Goal: Transaction & Acquisition: Purchase product/service

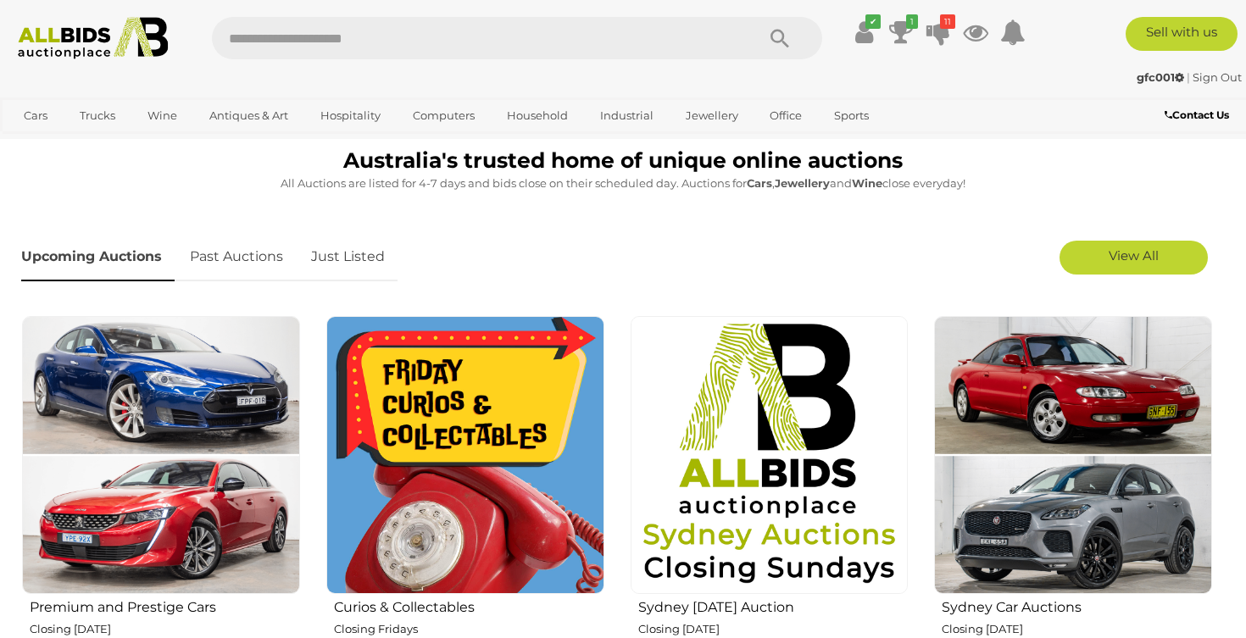
scroll to position [463, 0]
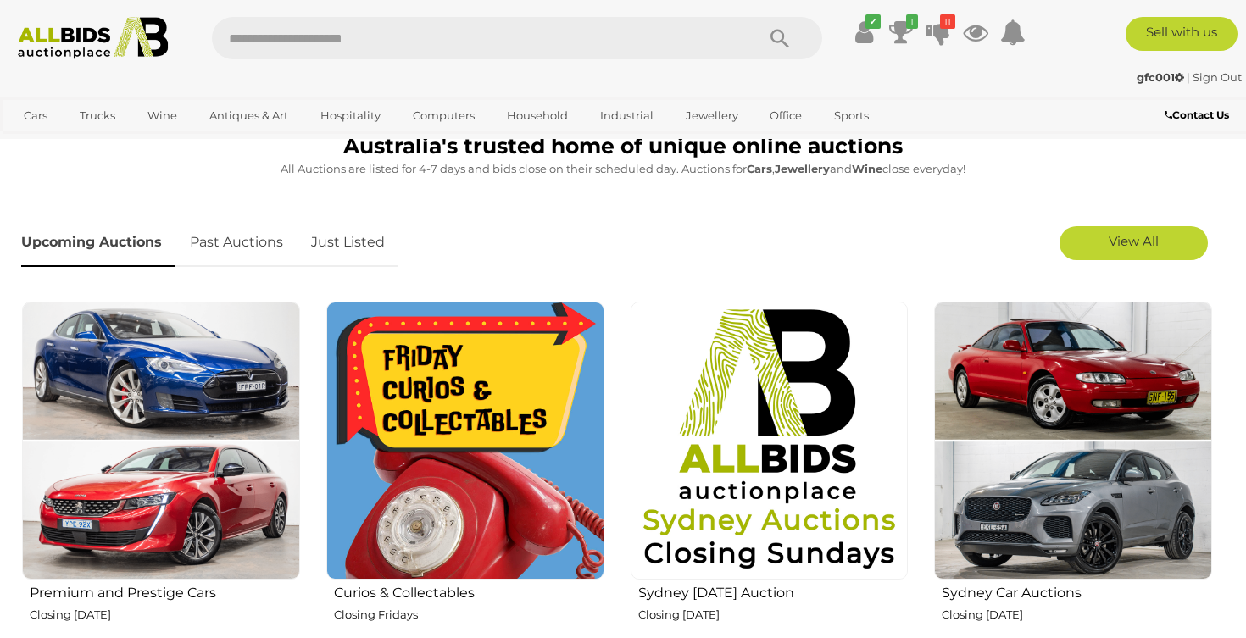
click at [347, 244] on link "Just Listed" at bounding box center [347, 243] width 99 height 50
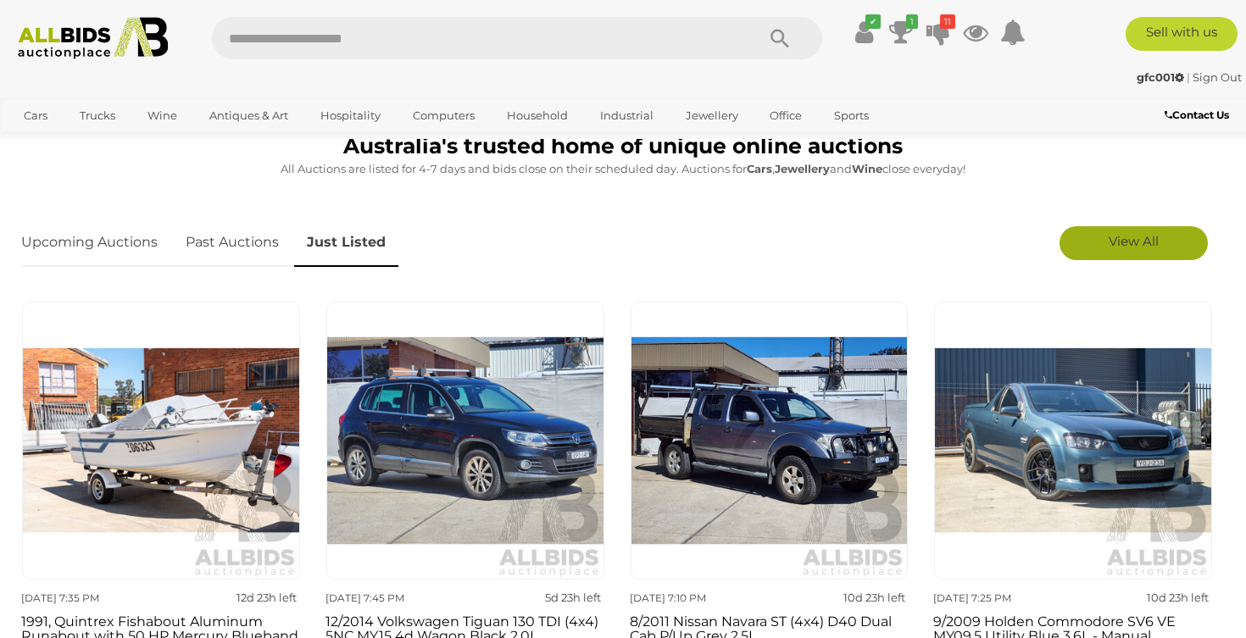
click at [1142, 246] on span "View All" at bounding box center [1133, 241] width 50 height 16
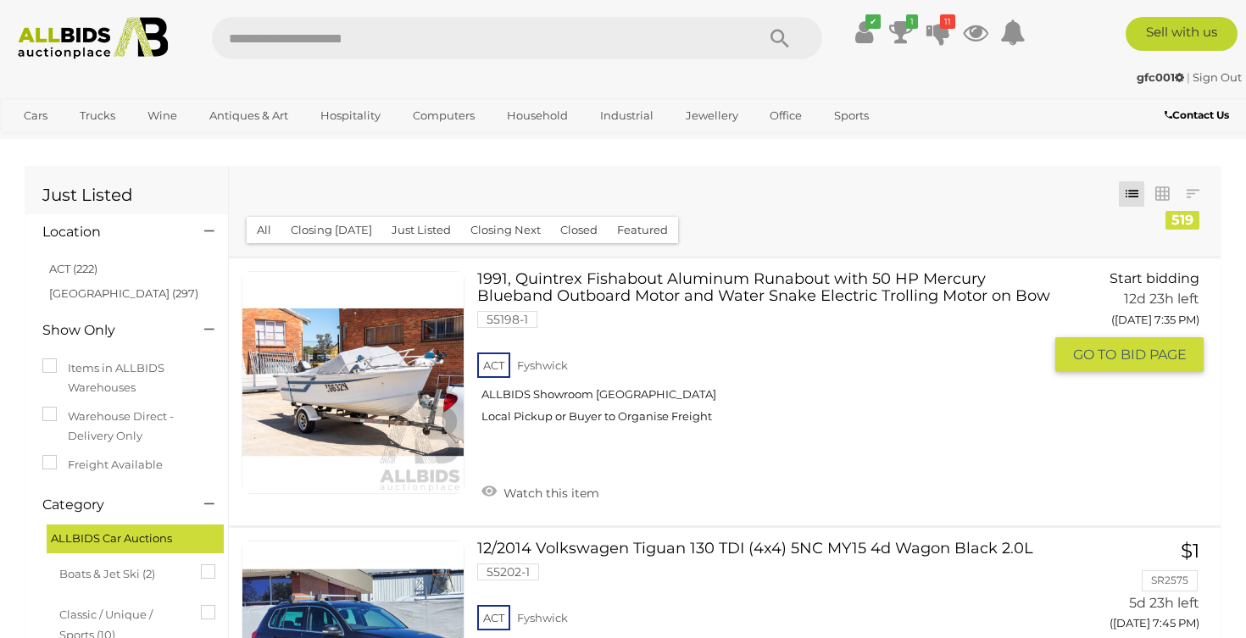
click at [397, 345] on link at bounding box center [353, 382] width 223 height 223
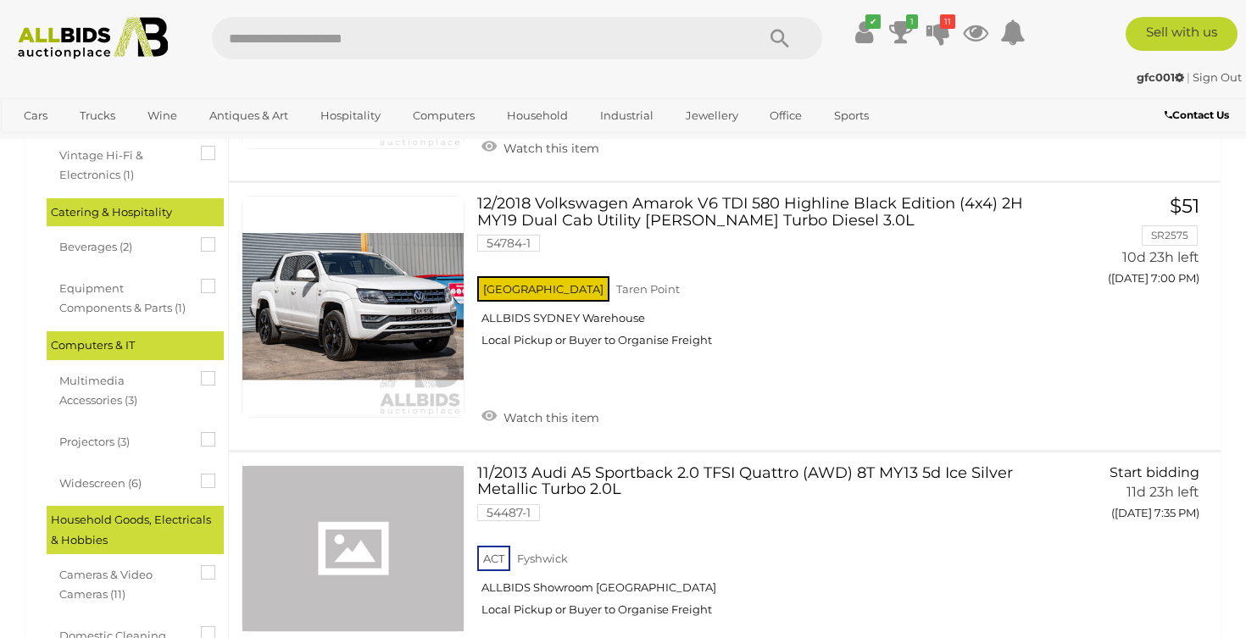
scroll to position [1374, 0]
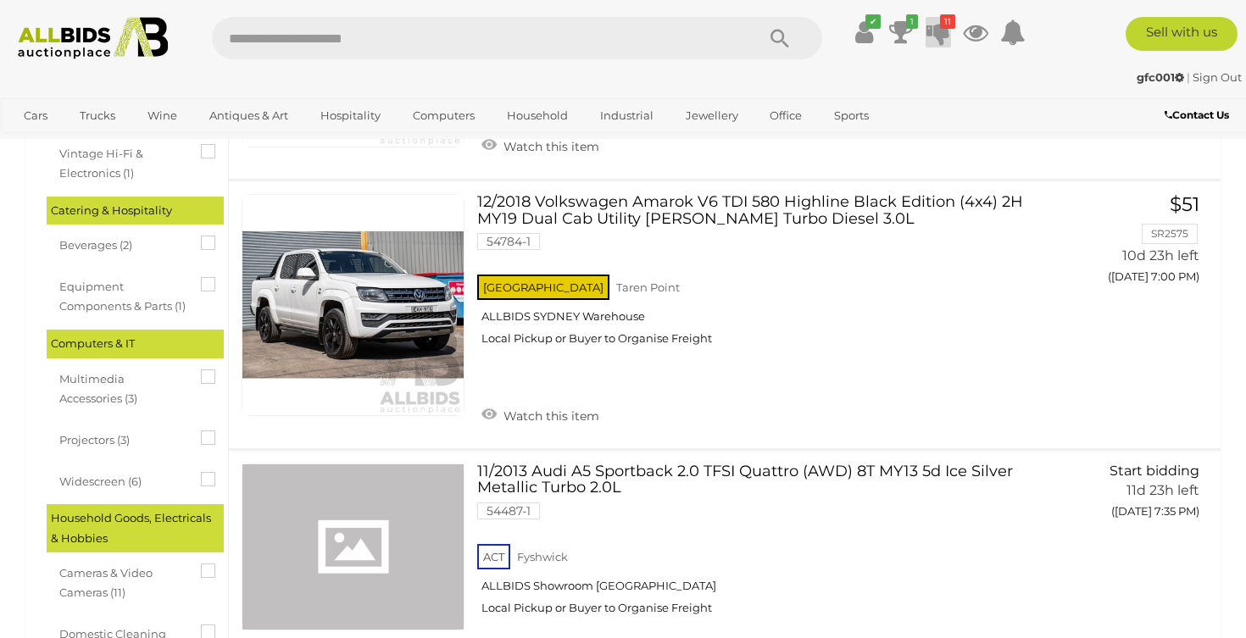
click at [932, 34] on icon at bounding box center [938, 32] width 24 height 31
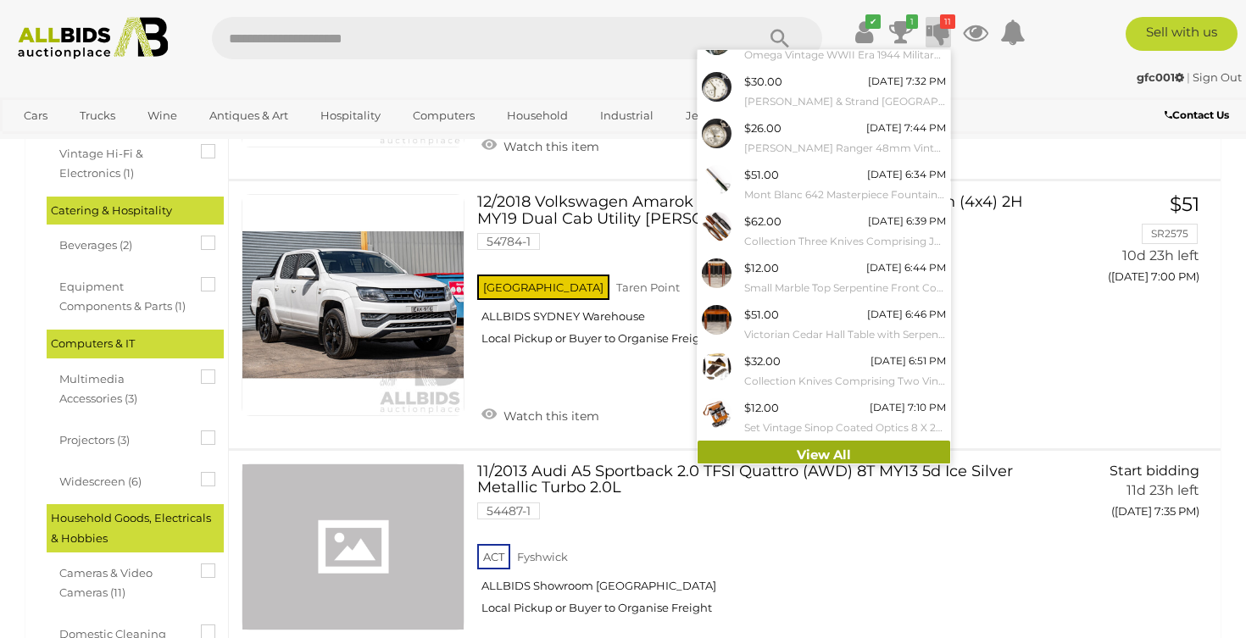
scroll to position [118, 0]
click at [810, 442] on link "View All" at bounding box center [823, 457] width 253 height 30
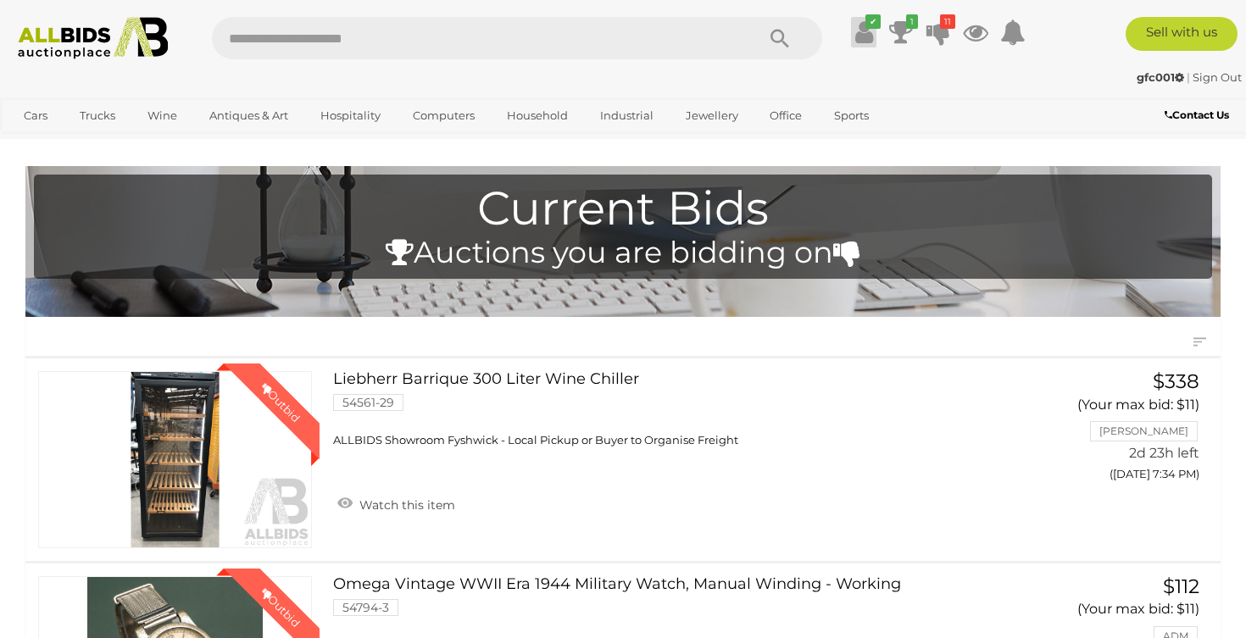
click at [860, 32] on icon at bounding box center [864, 32] width 18 height 31
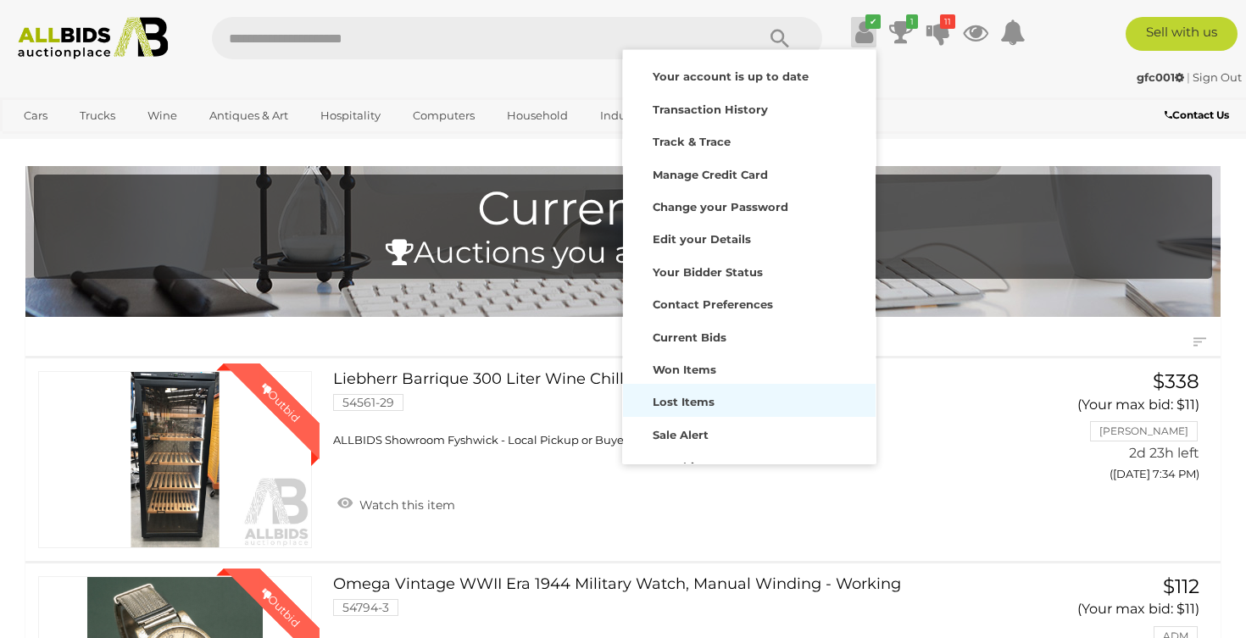
click at [663, 398] on strong "Lost Items" at bounding box center [684, 402] width 62 height 14
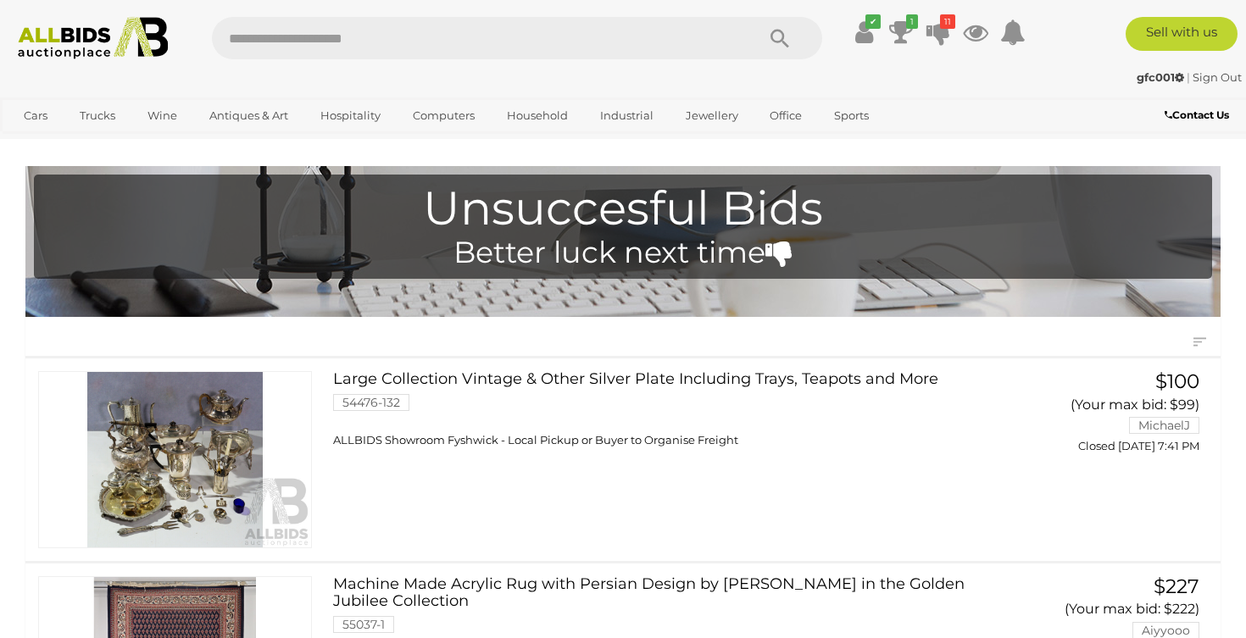
click at [145, 434] on link at bounding box center [175, 459] width 274 height 177
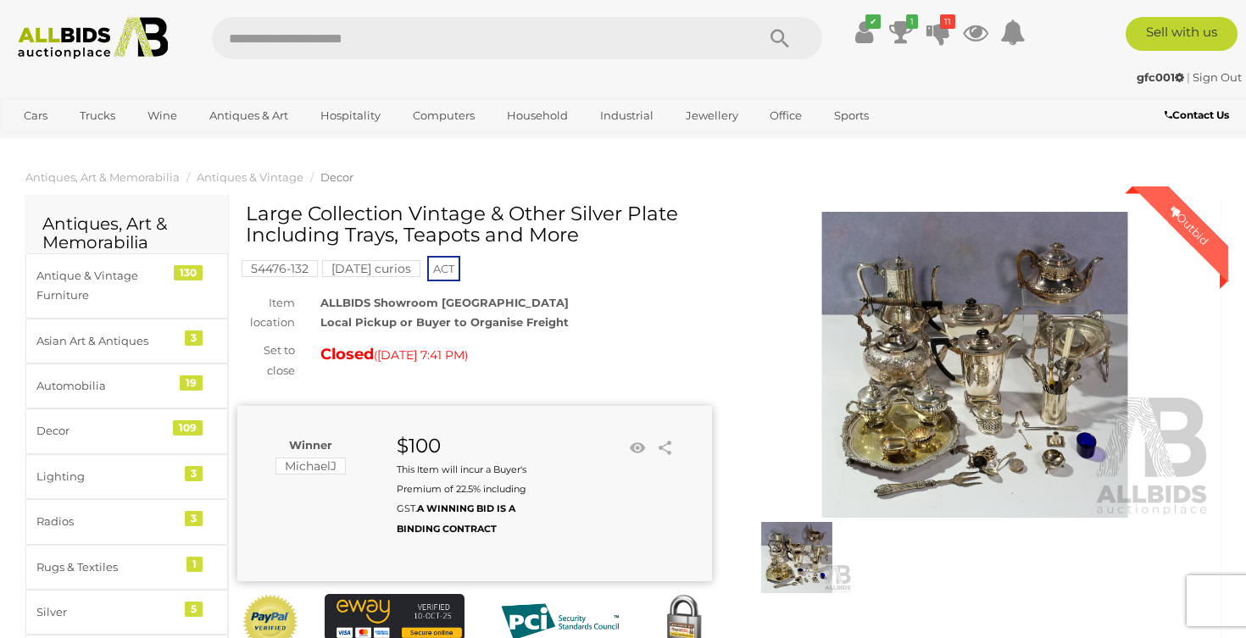
click at [942, 299] on img at bounding box center [974, 365] width 475 height 306
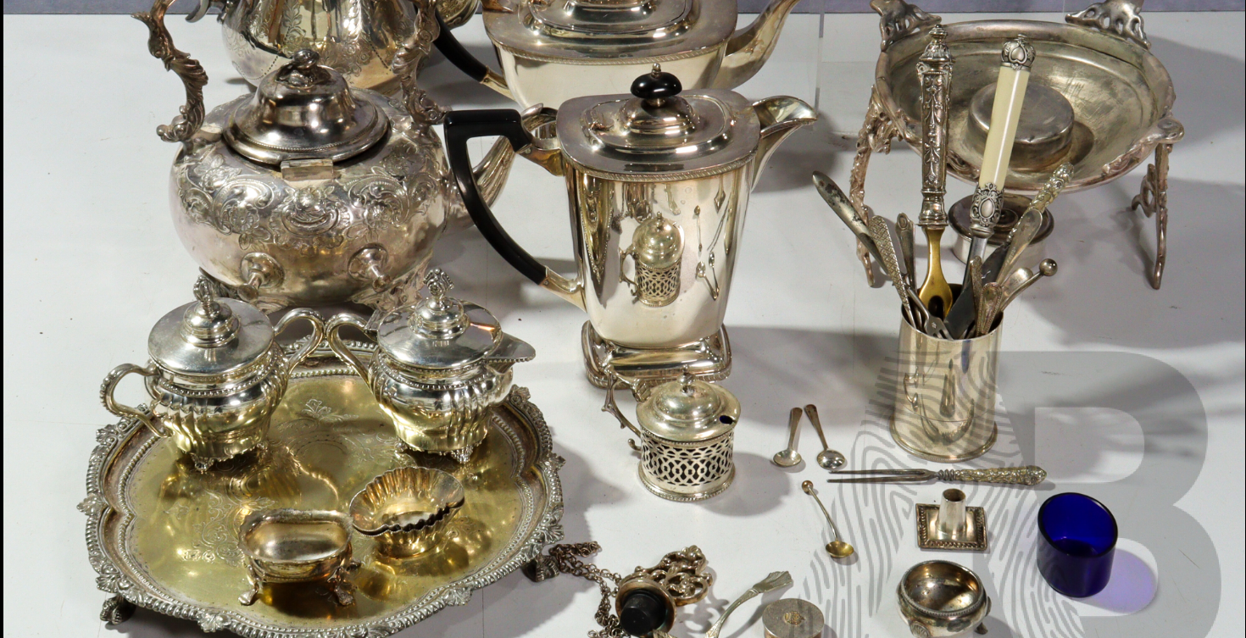
scroll to position [38, 0]
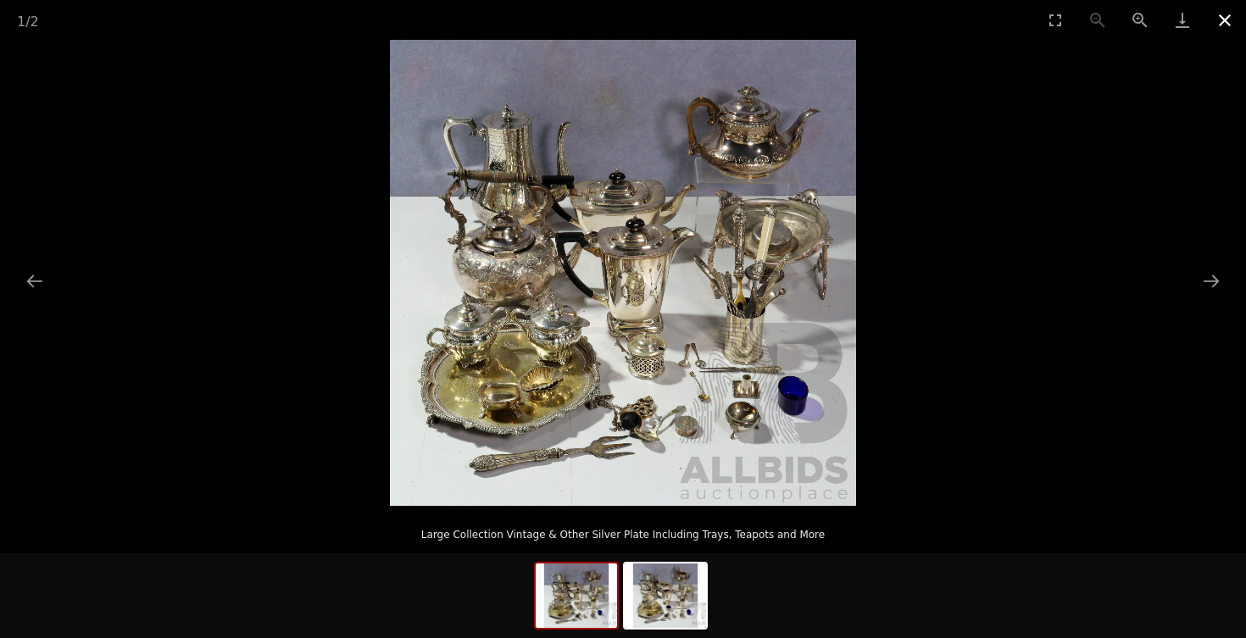
click at [1222, 22] on button "Close gallery" at bounding box center [1224, 20] width 42 height 40
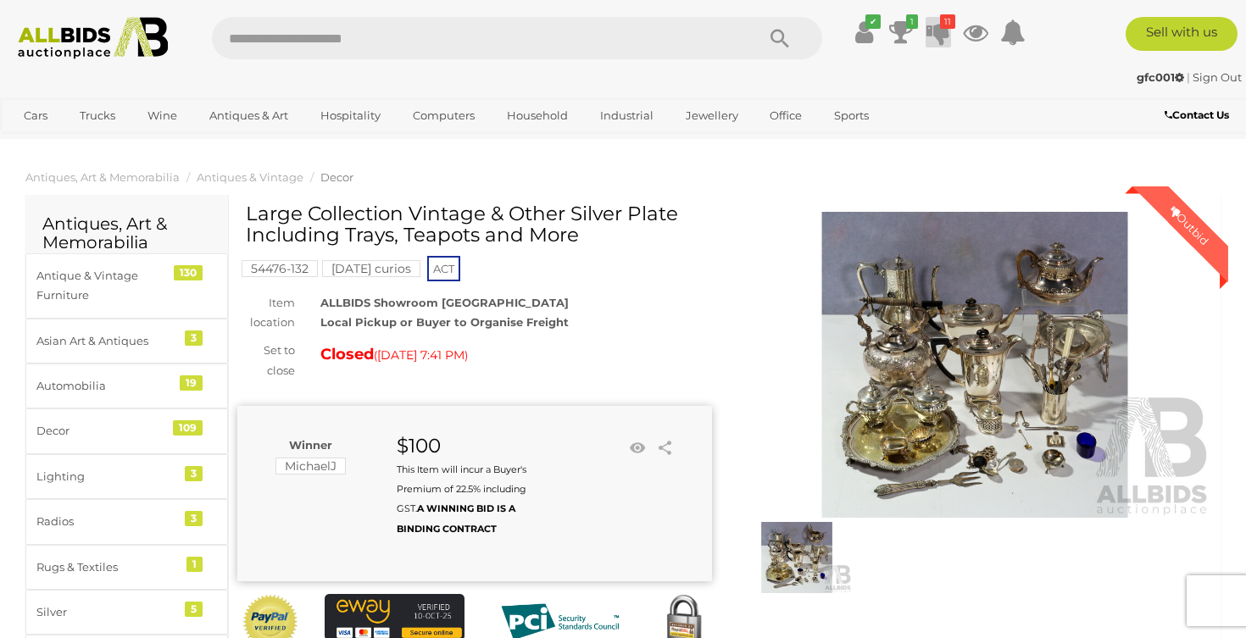
click at [940, 31] on icon at bounding box center [938, 32] width 24 height 31
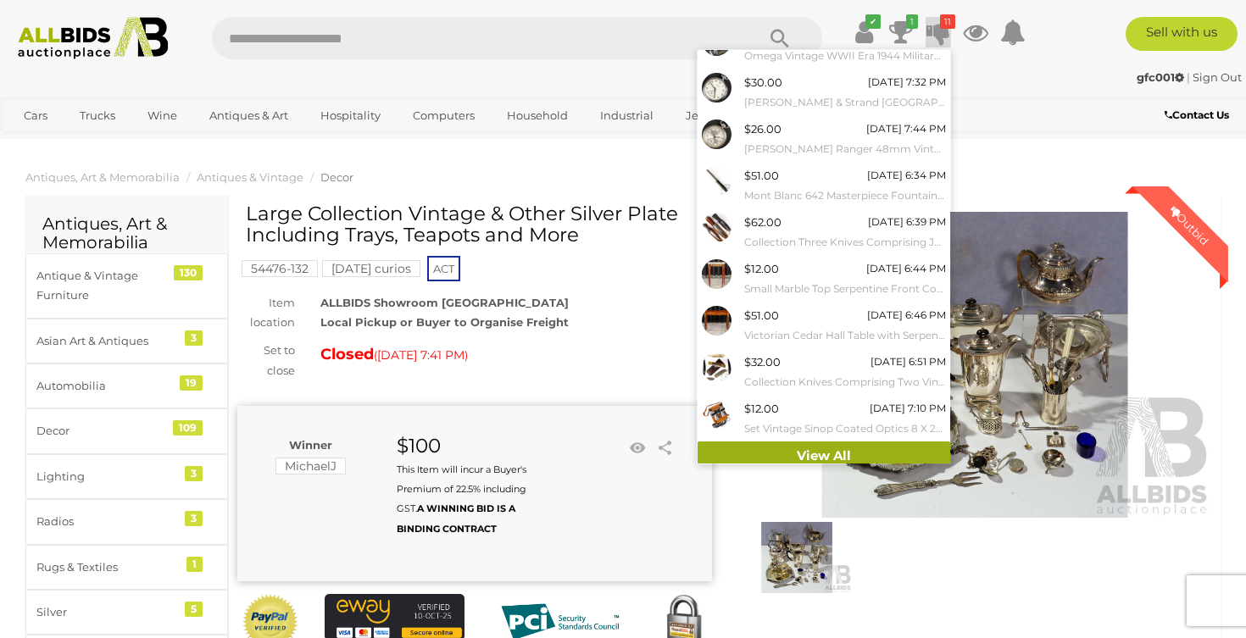
scroll to position [118, 0]
click at [798, 444] on link "View All" at bounding box center [823, 457] width 253 height 30
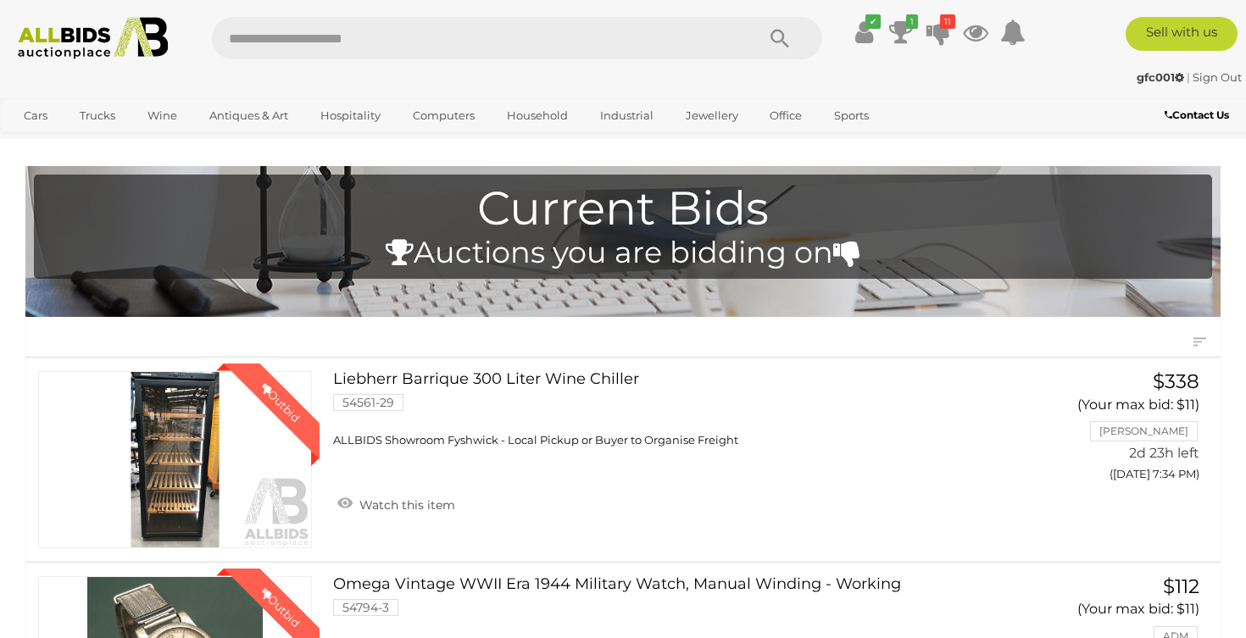
click at [553, 37] on input "text" at bounding box center [475, 38] width 526 height 42
type input "******"
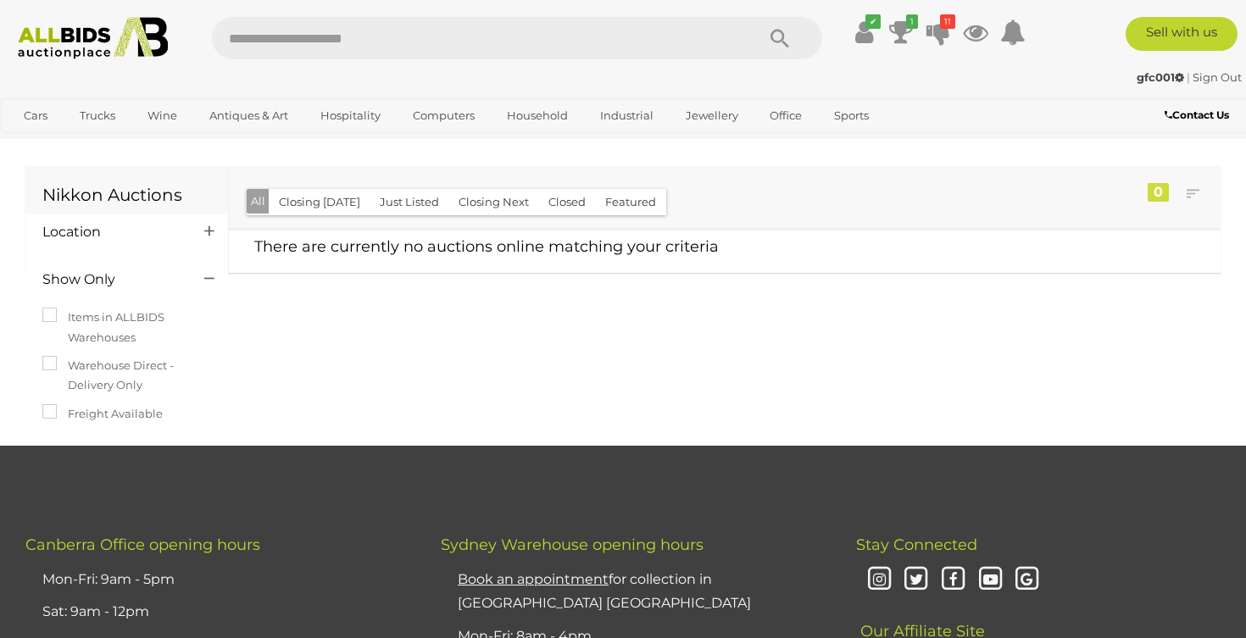
click at [414, 42] on input "text" at bounding box center [475, 38] width 526 height 42
type input "******"
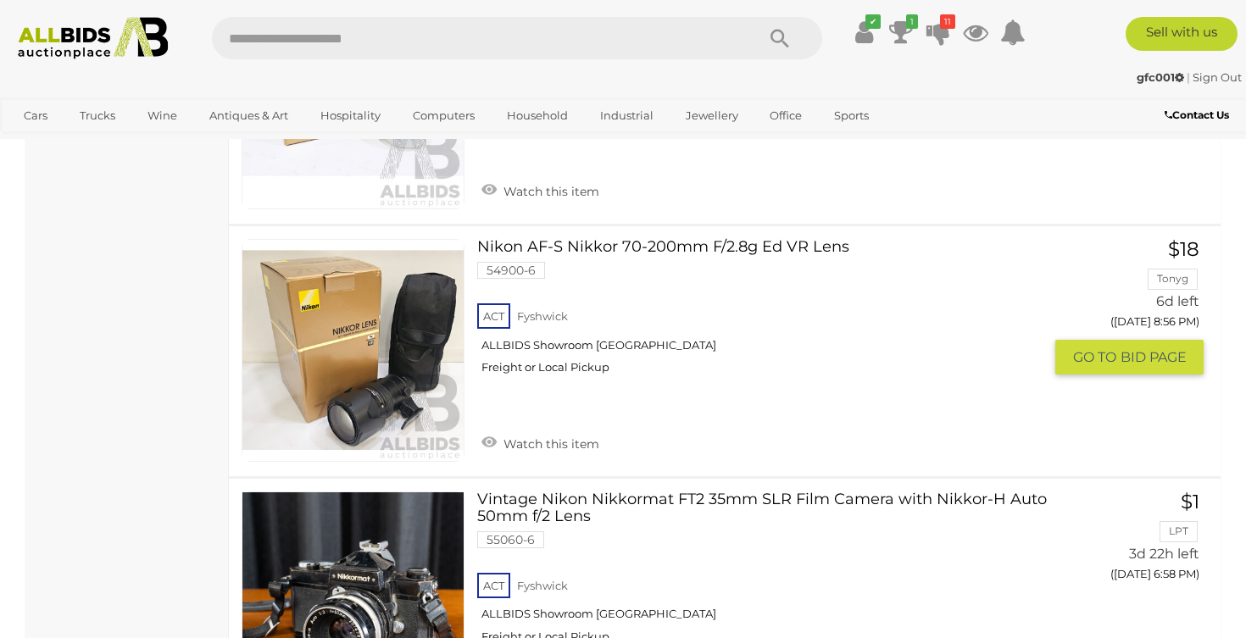
scroll to position [1230, 0]
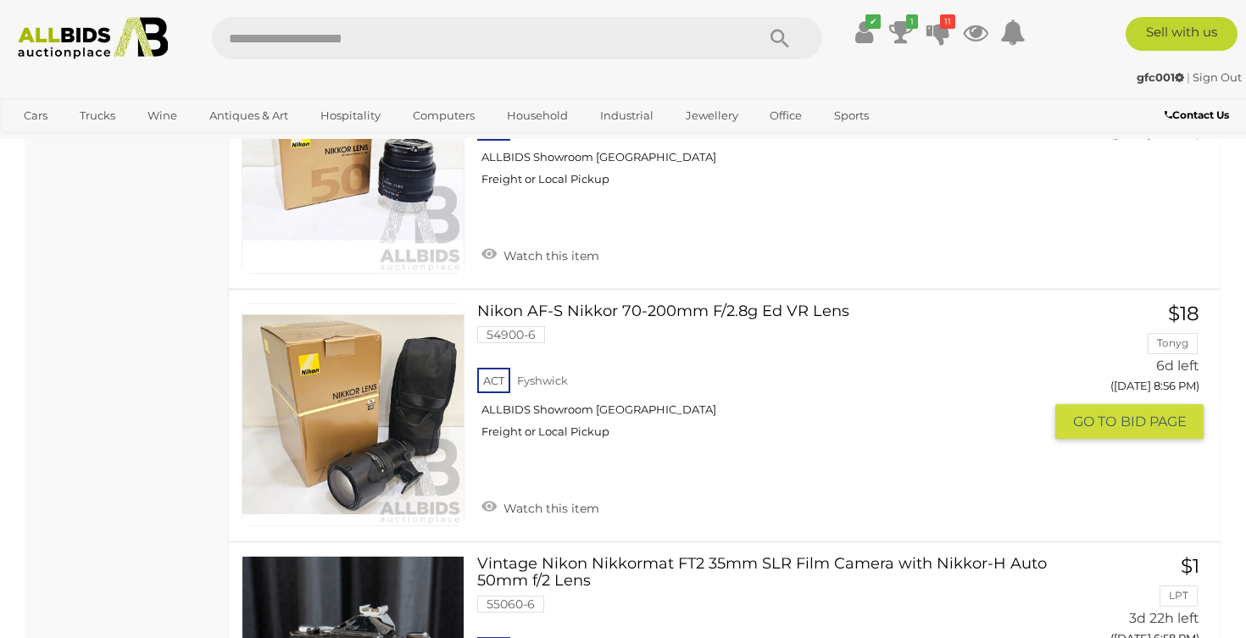
click at [354, 361] on link at bounding box center [353, 414] width 223 height 223
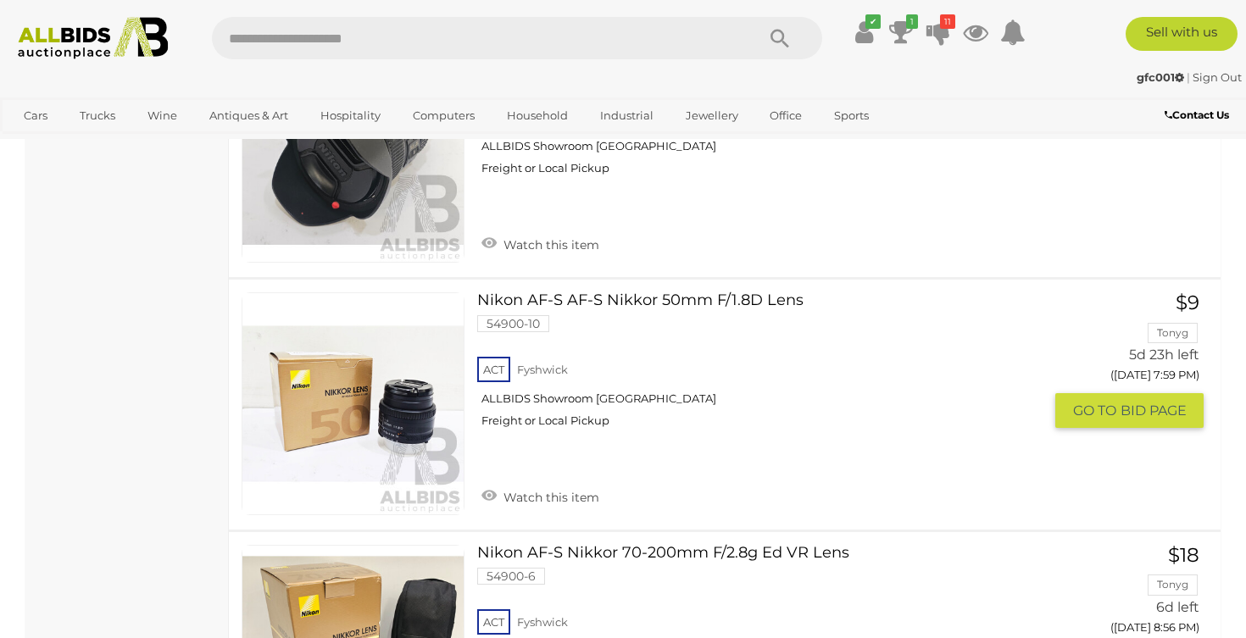
scroll to position [974, 0]
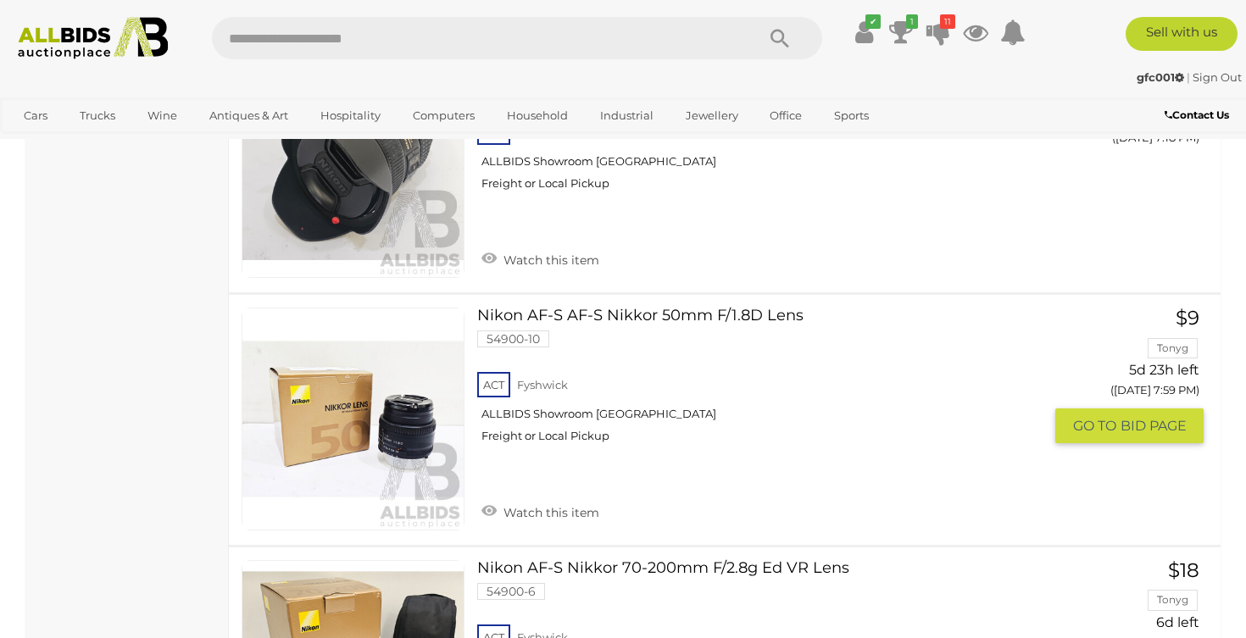
click at [336, 431] on link at bounding box center [353, 419] width 223 height 223
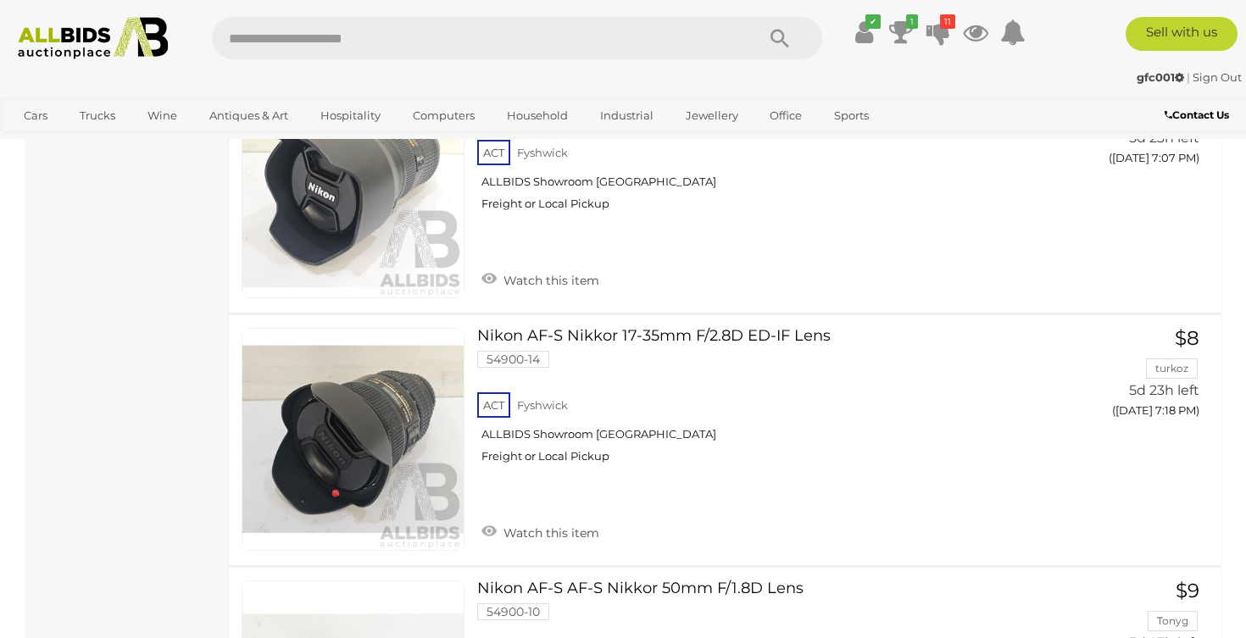
scroll to position [684, 0]
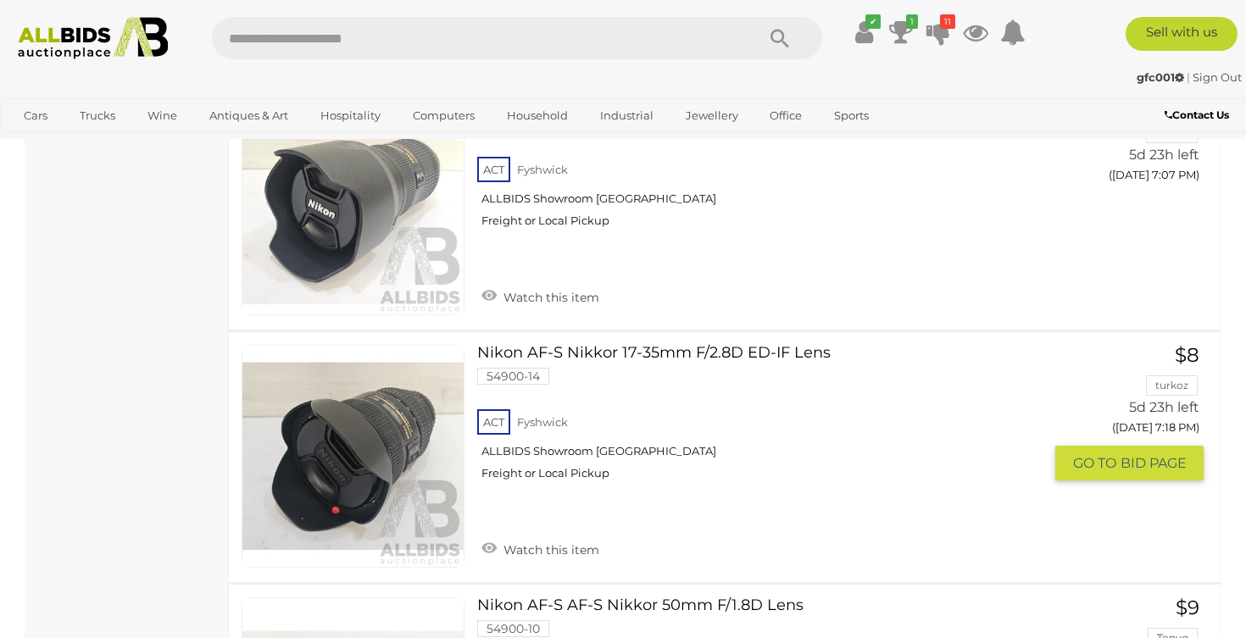
click at [395, 407] on link at bounding box center [353, 456] width 223 height 223
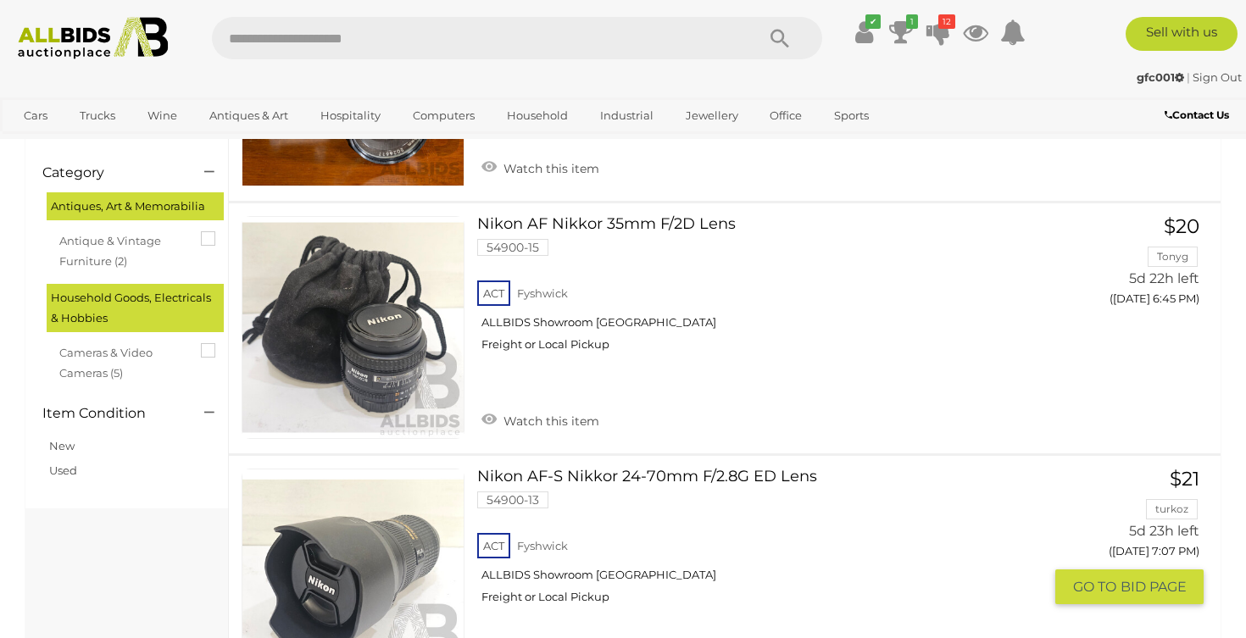
scroll to position [307, 0]
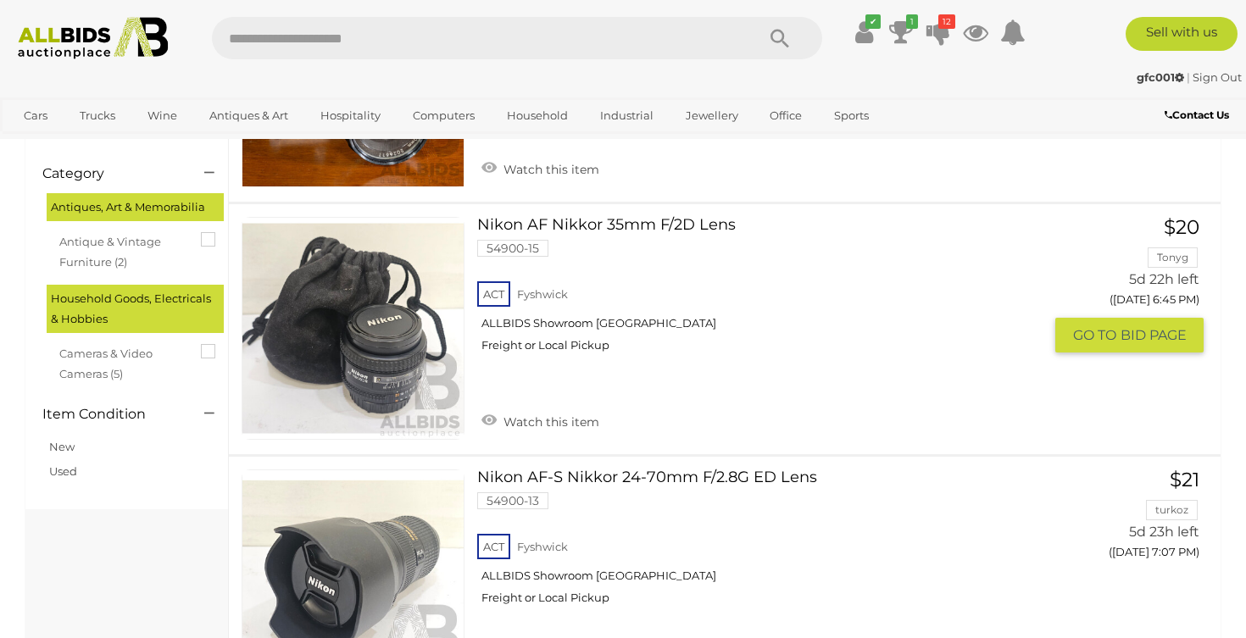
click at [358, 324] on link at bounding box center [353, 328] width 223 height 223
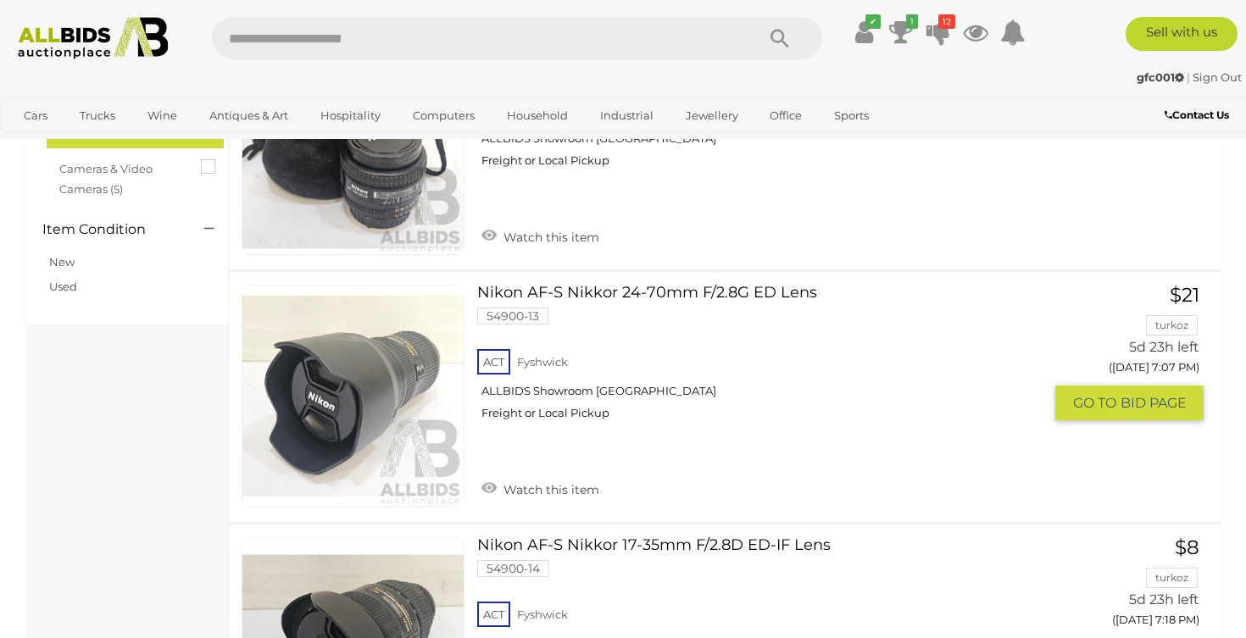
scroll to position [498, 0]
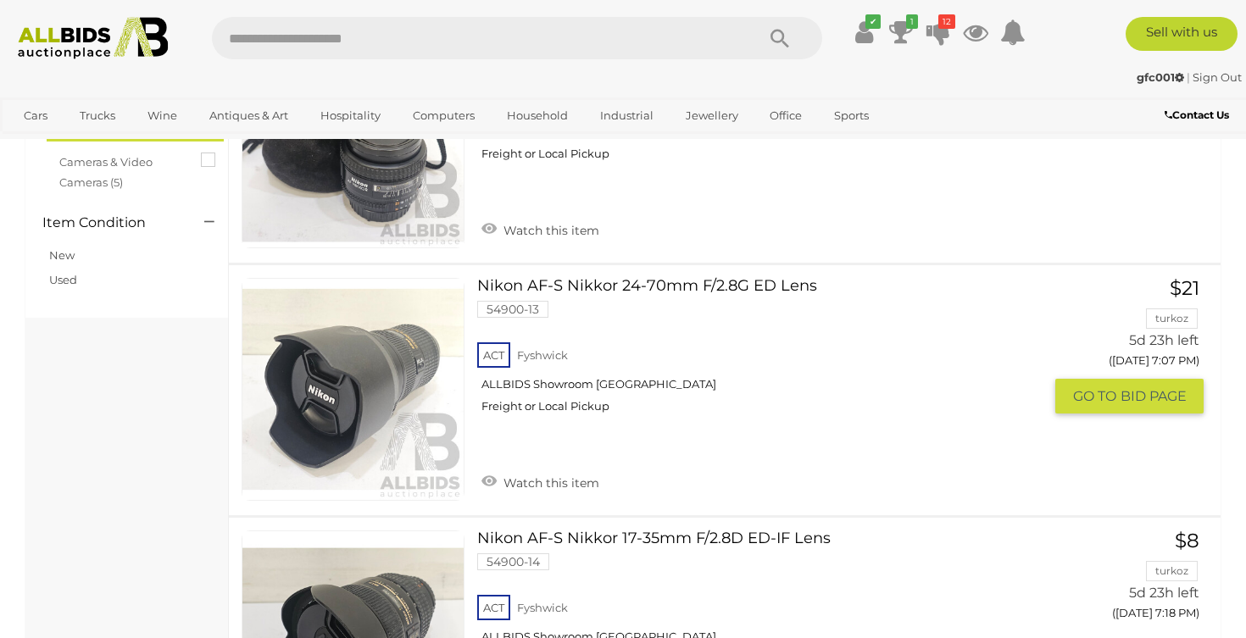
click at [364, 394] on link at bounding box center [353, 389] width 223 height 223
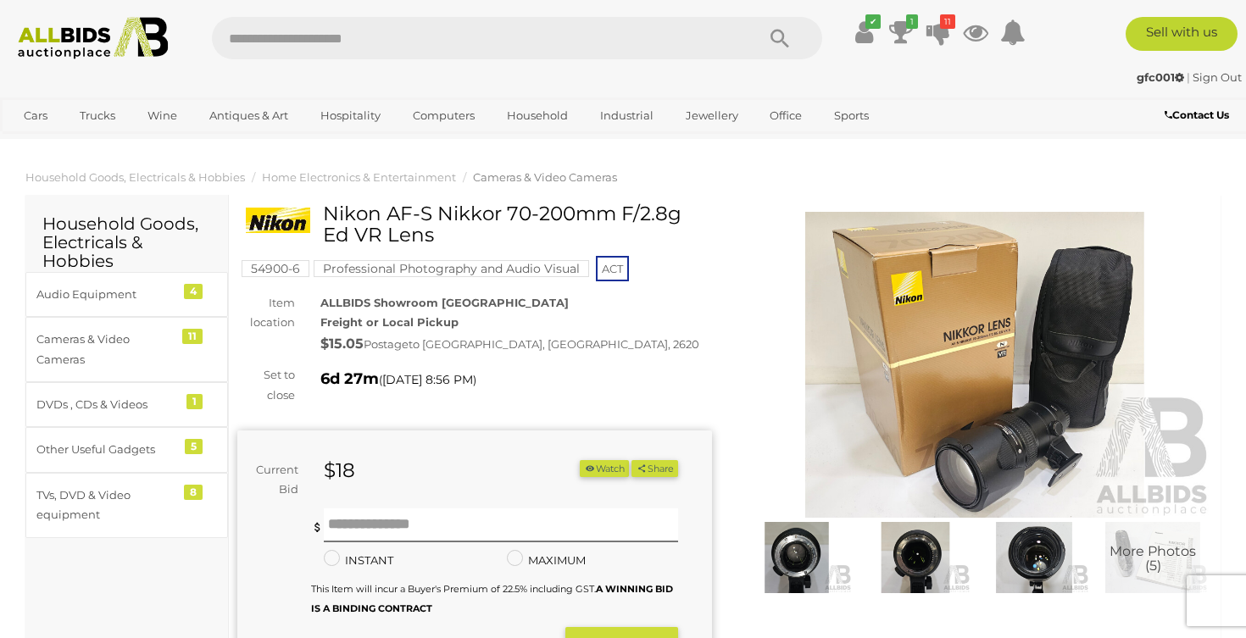
click at [975, 415] on img at bounding box center [974, 365] width 475 height 306
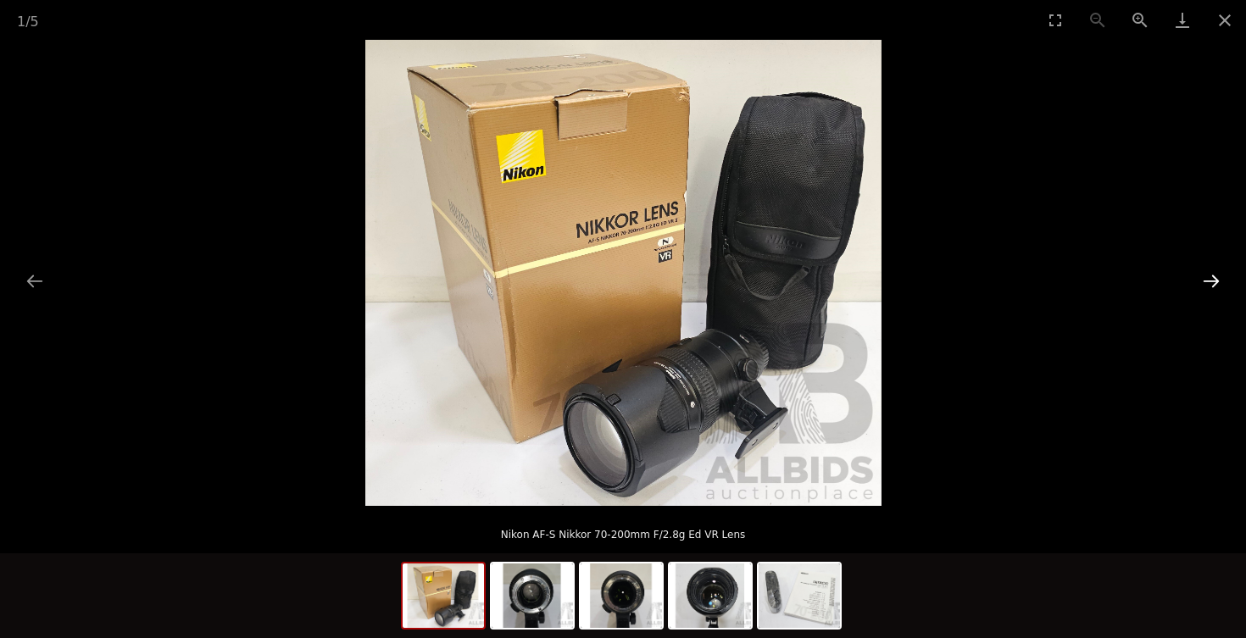
click at [1214, 281] on button "Next slide" at bounding box center [1211, 280] width 36 height 33
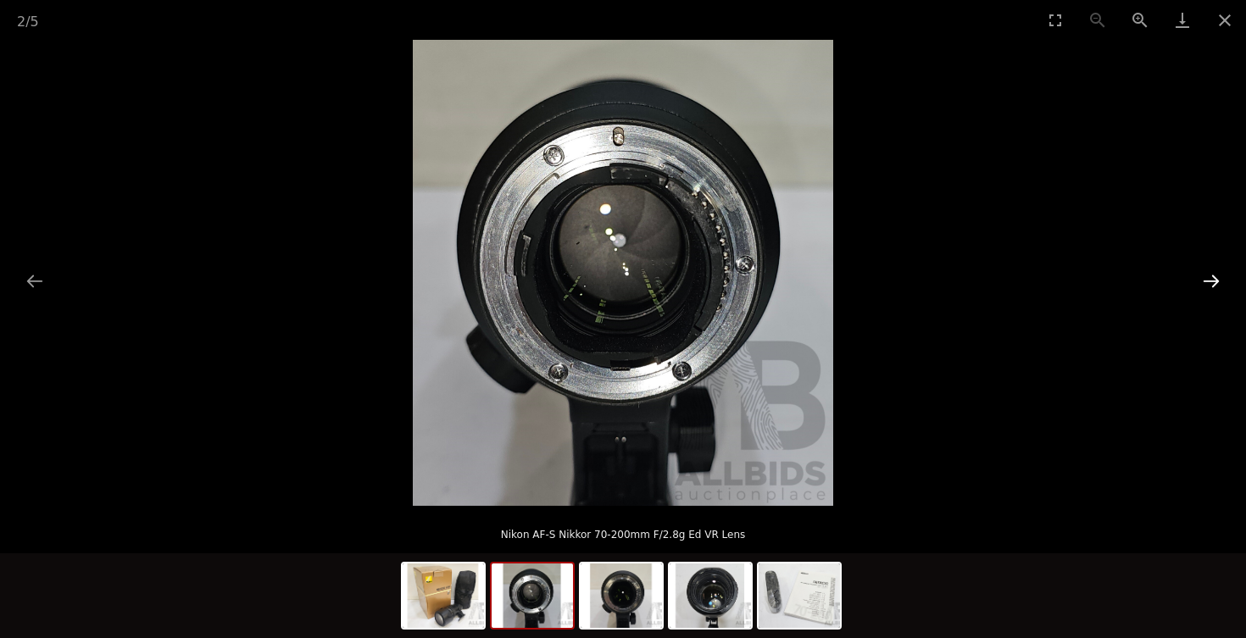
click at [1214, 281] on button "Next slide" at bounding box center [1211, 280] width 36 height 33
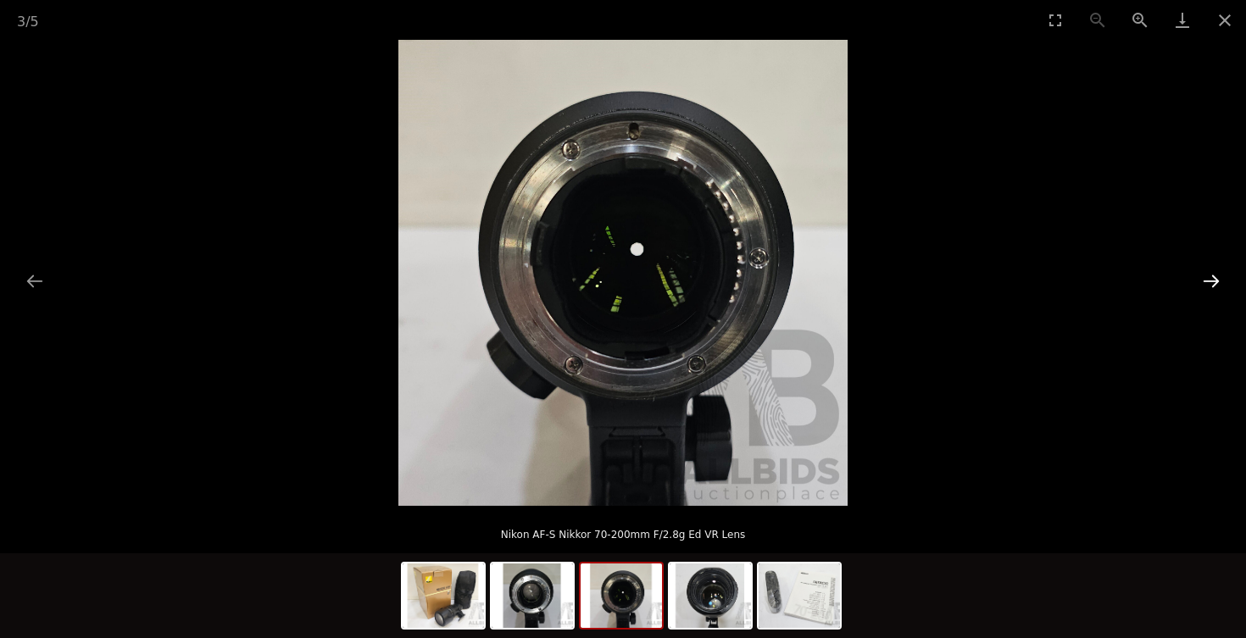
click at [1214, 281] on button "Next slide" at bounding box center [1211, 280] width 36 height 33
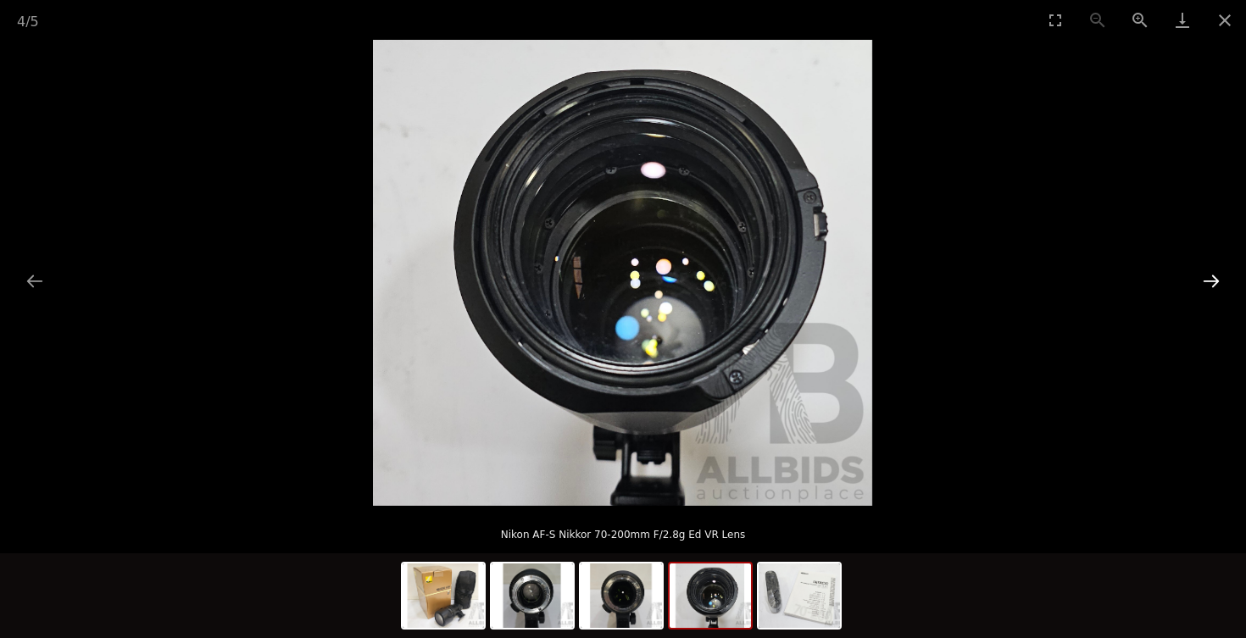
click at [1214, 281] on button "Next slide" at bounding box center [1211, 280] width 36 height 33
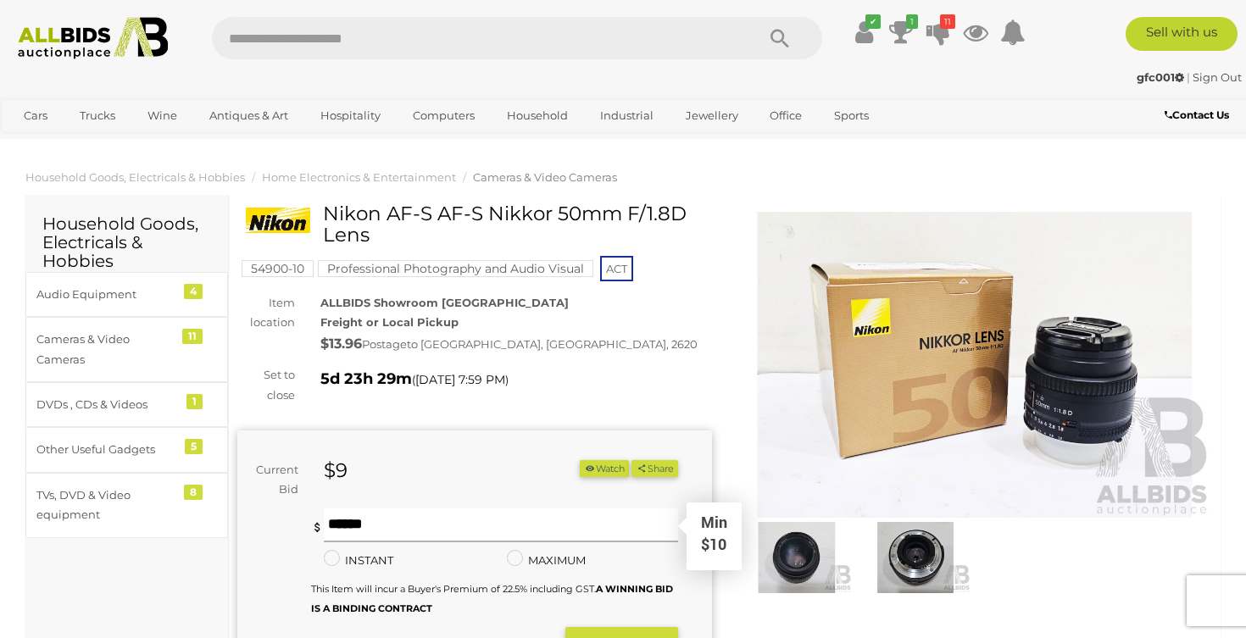
click at [425, 518] on input "text" at bounding box center [501, 525] width 354 height 34
type input "**"
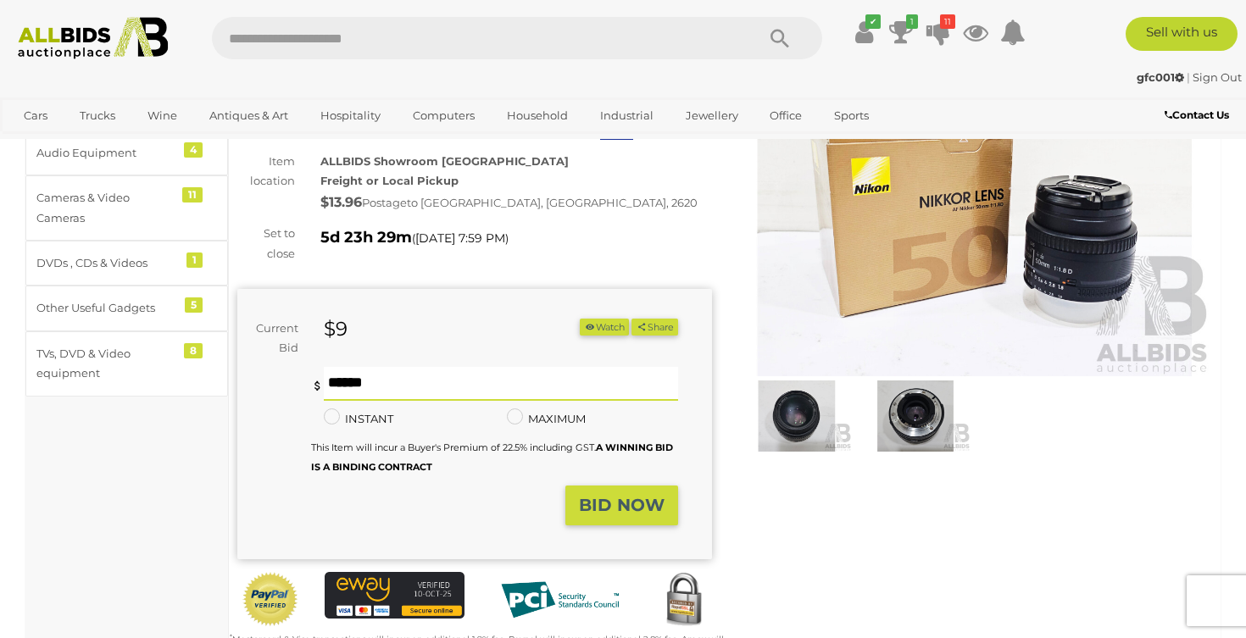
scroll to position [151, 0]
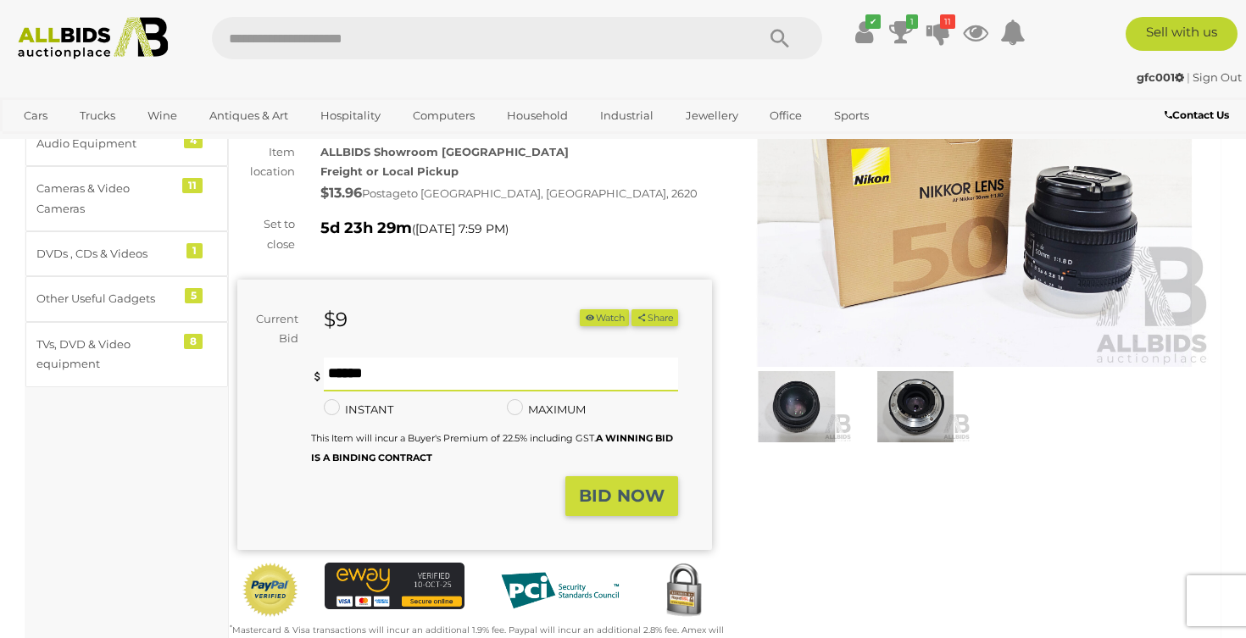
click at [611, 488] on strong "BID NOW" at bounding box center [622, 496] width 86 height 20
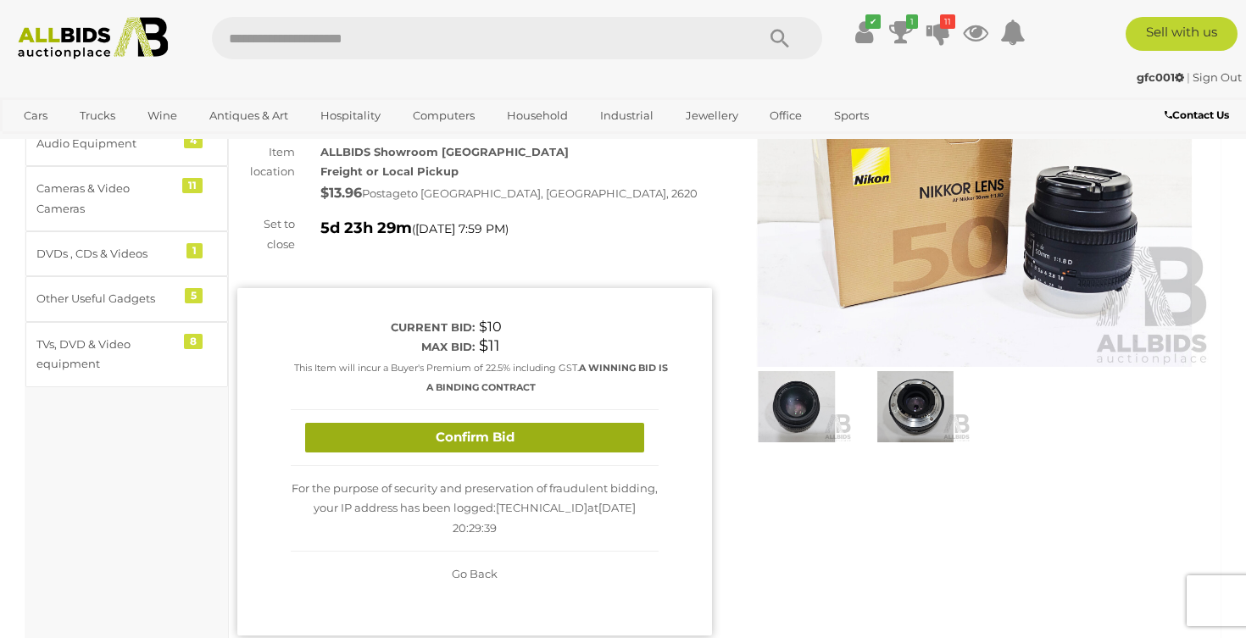
click at [542, 436] on button "Confirm Bid" at bounding box center [474, 438] width 339 height 30
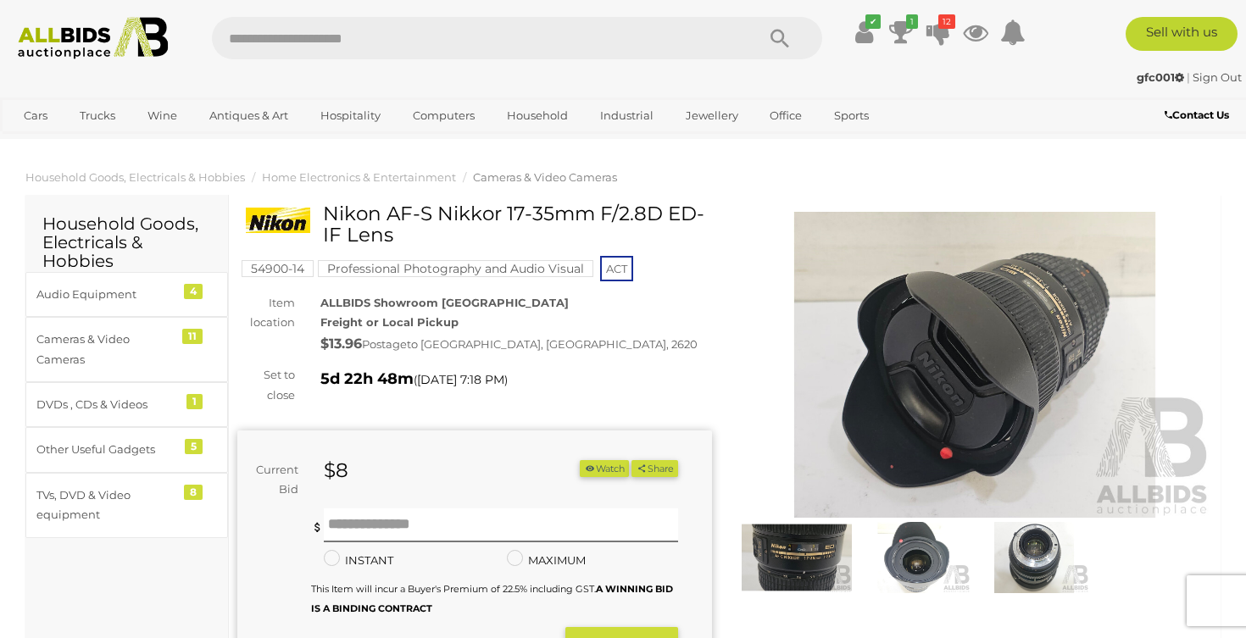
click at [797, 556] on img at bounding box center [797, 557] width 110 height 71
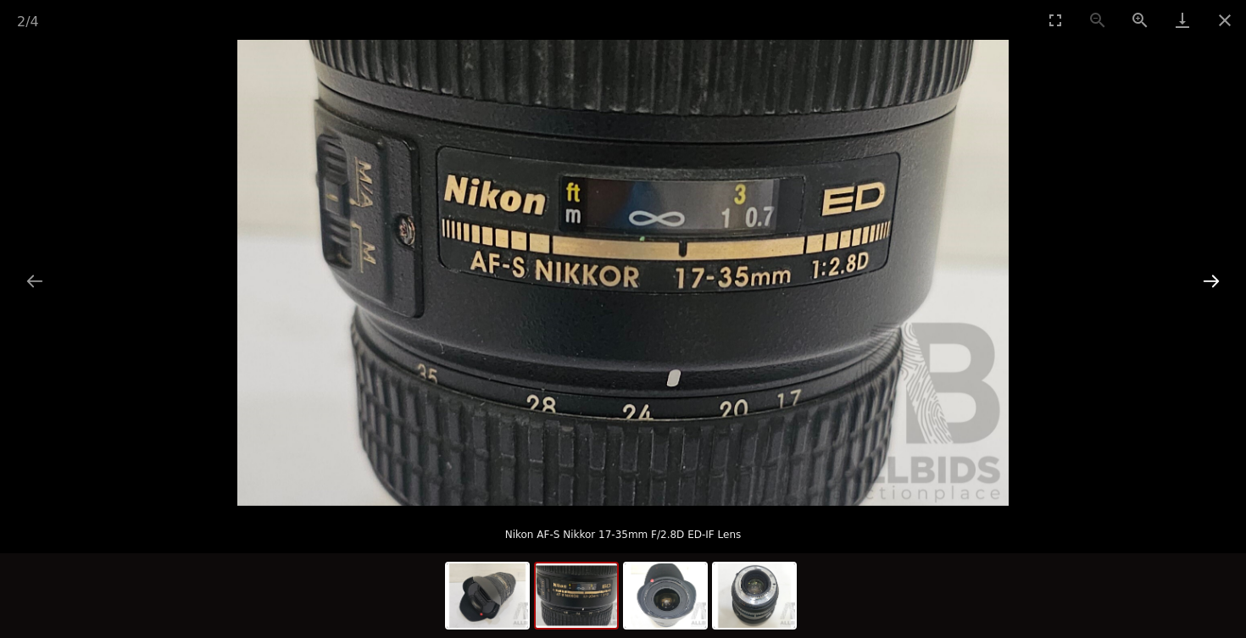
click at [1211, 280] on button "Next slide" at bounding box center [1211, 280] width 36 height 33
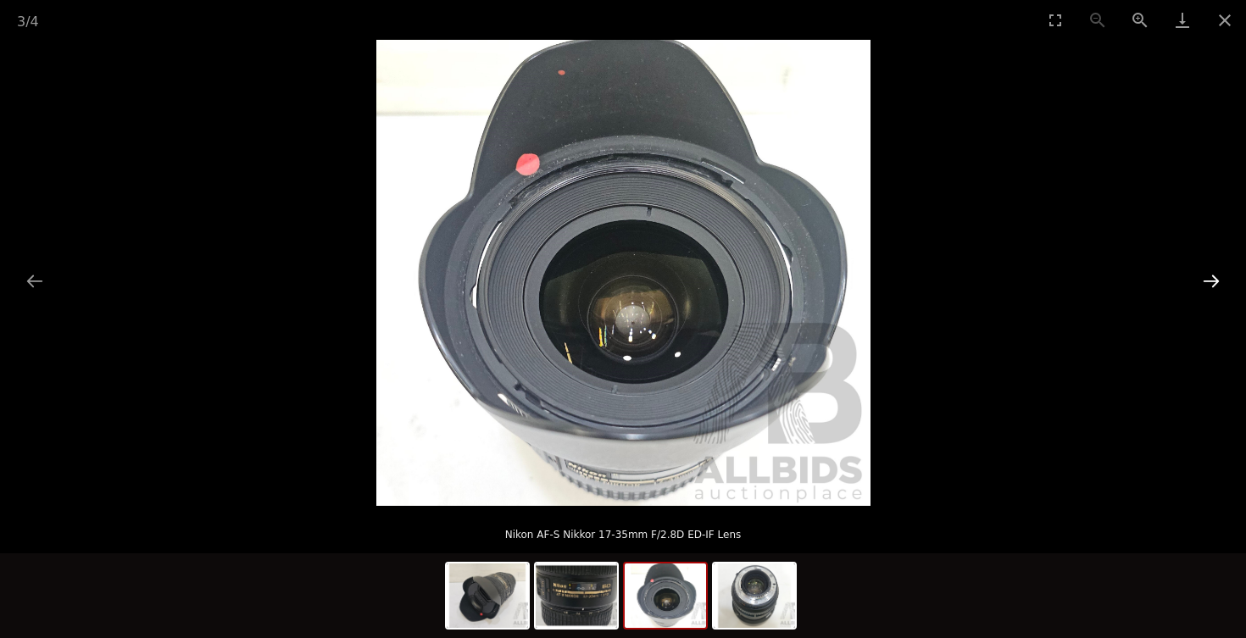
click at [1211, 280] on button "Next slide" at bounding box center [1211, 280] width 36 height 33
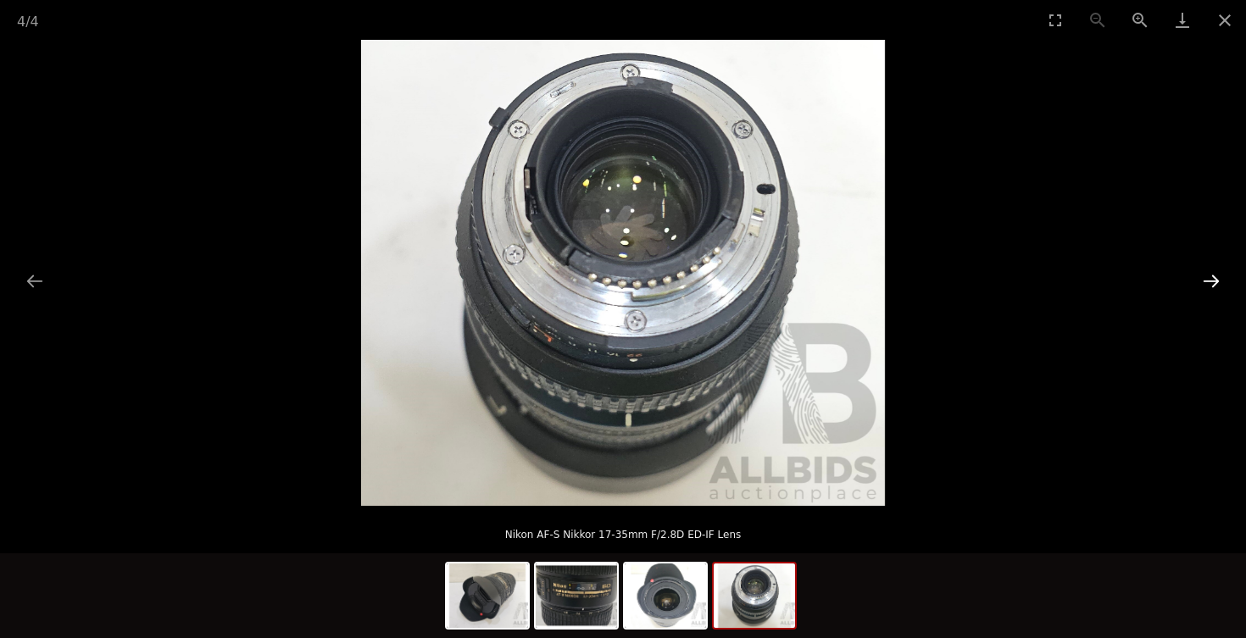
click at [1211, 280] on button "Next slide" at bounding box center [1211, 280] width 36 height 33
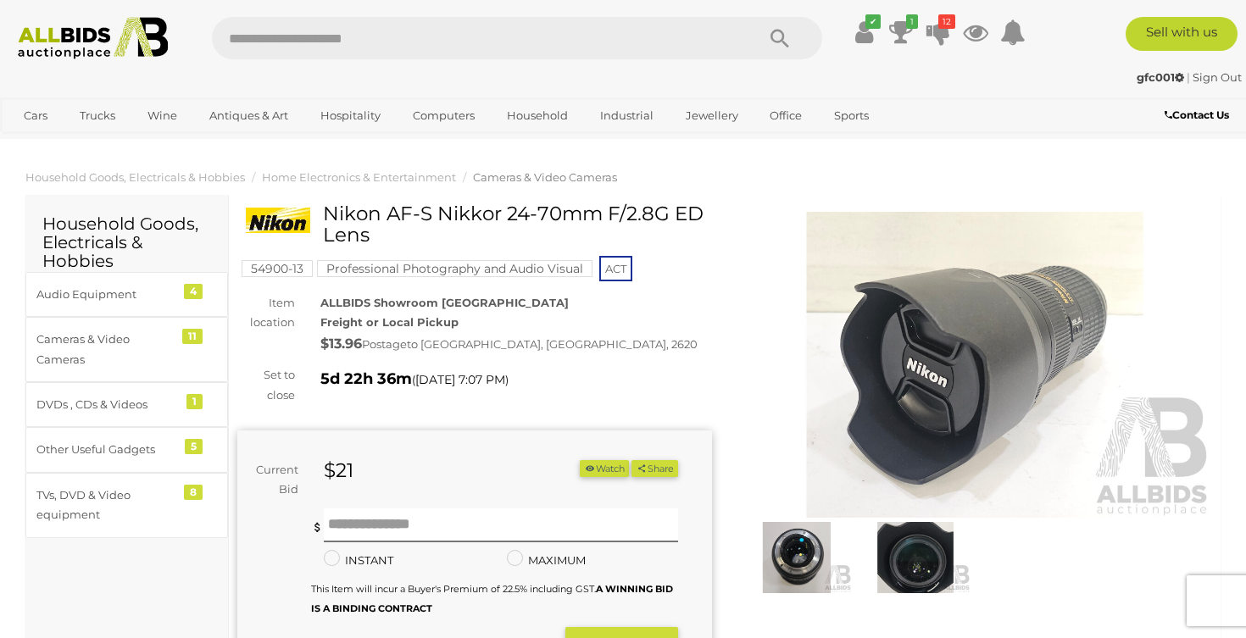
click at [692, 36] on input "text" at bounding box center [475, 38] width 526 height 42
type input "***"
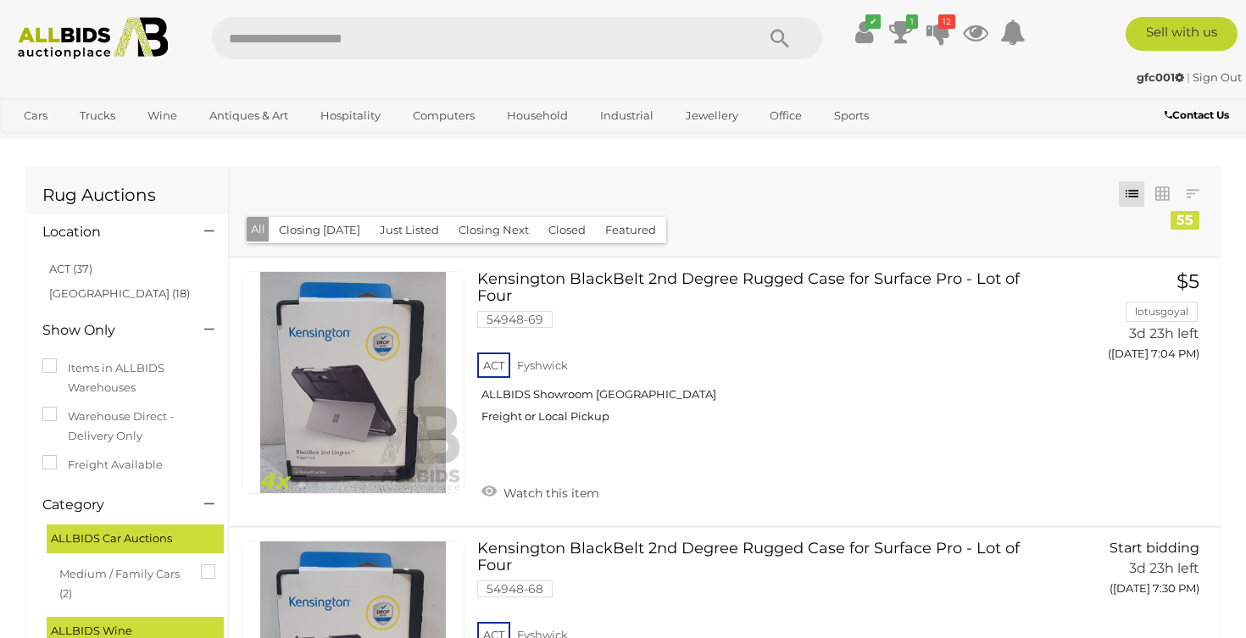
click at [103, 47] on img at bounding box center [93, 38] width 168 height 42
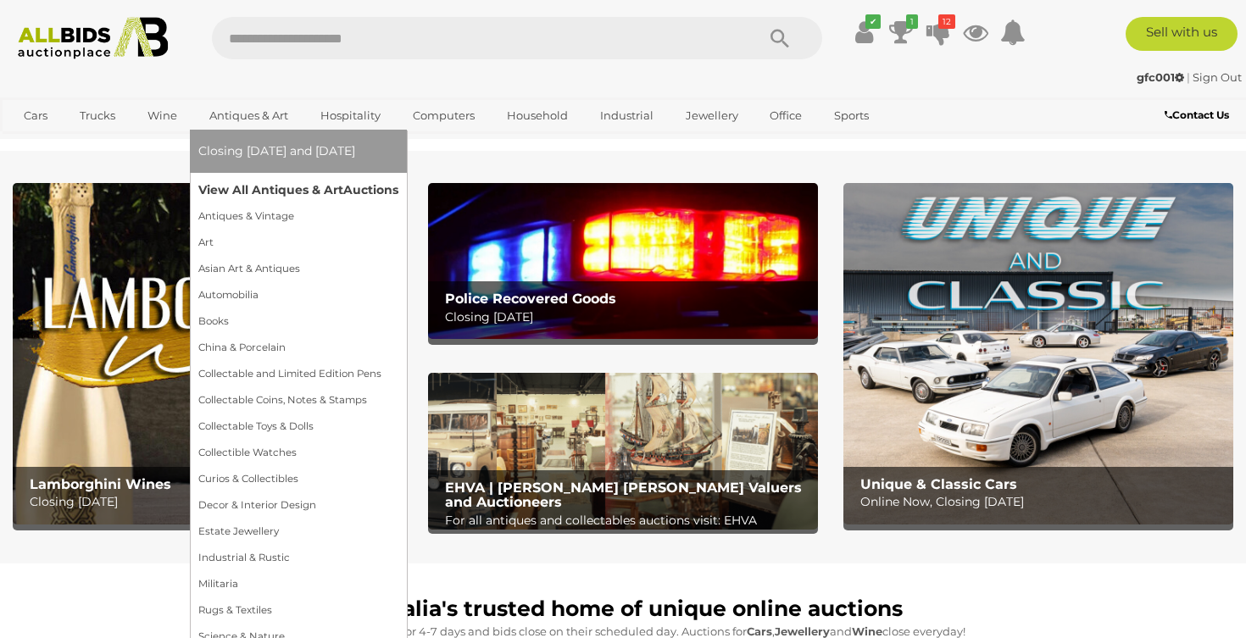
click at [248, 187] on link "View All Antiques & Art Auctions" at bounding box center [298, 190] width 200 height 26
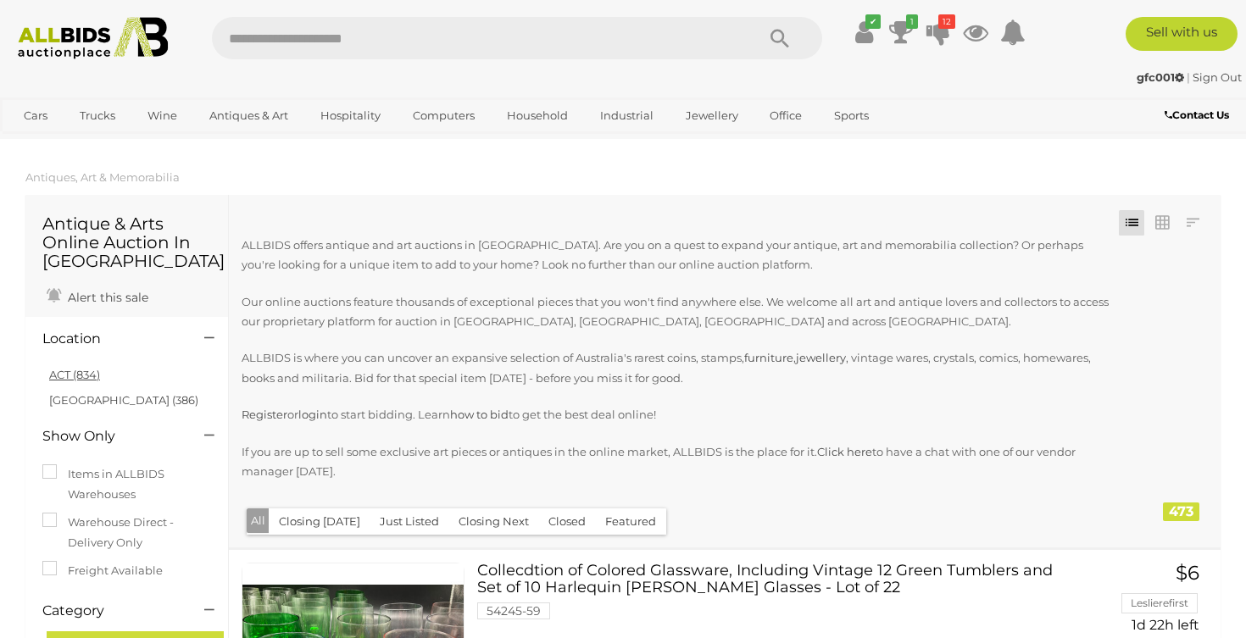
click at [78, 375] on link "ACT (834)" at bounding box center [74, 375] width 51 height 14
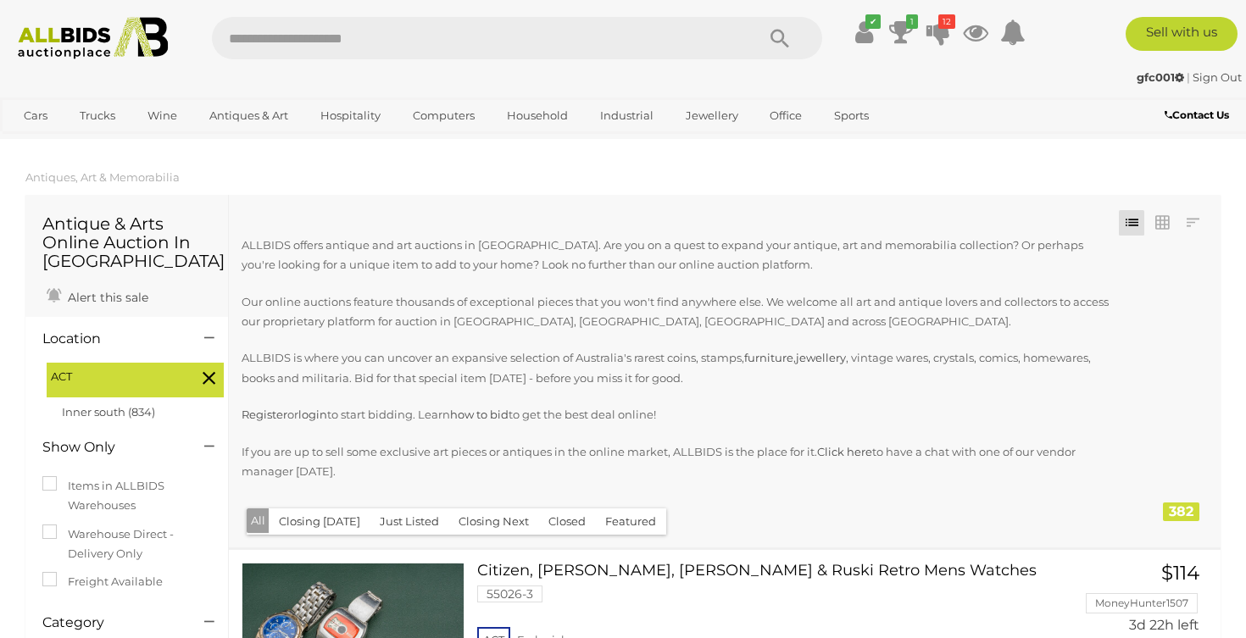
click at [508, 522] on button "Closing Next" at bounding box center [493, 521] width 91 height 26
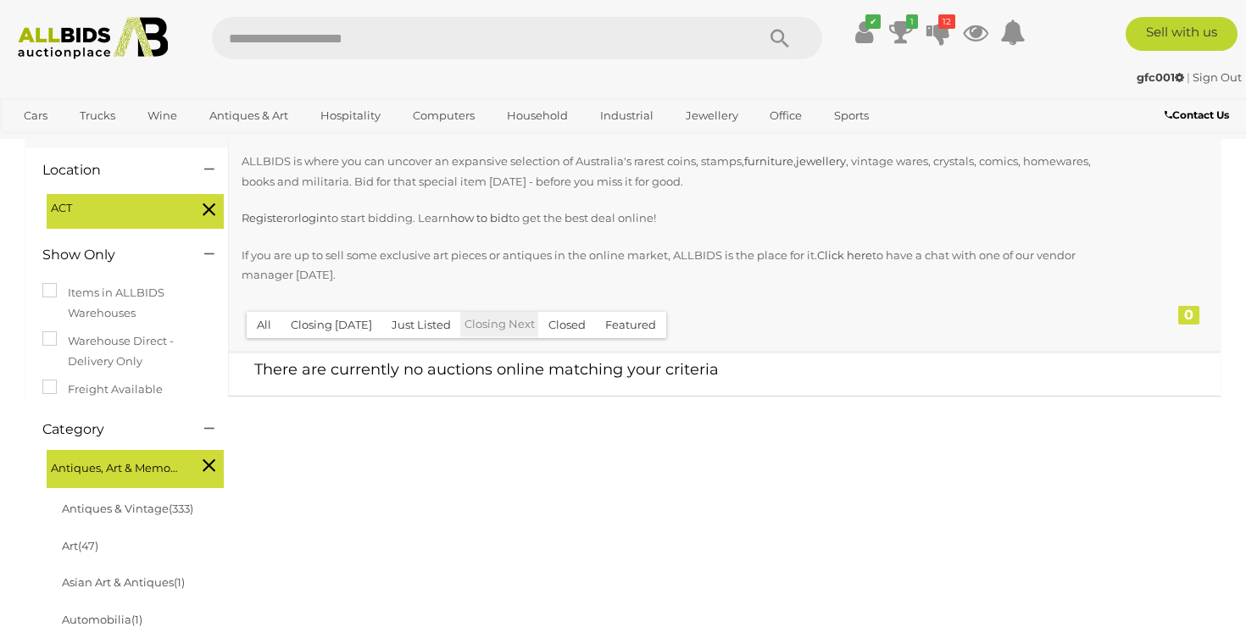
scroll to position [158, 0]
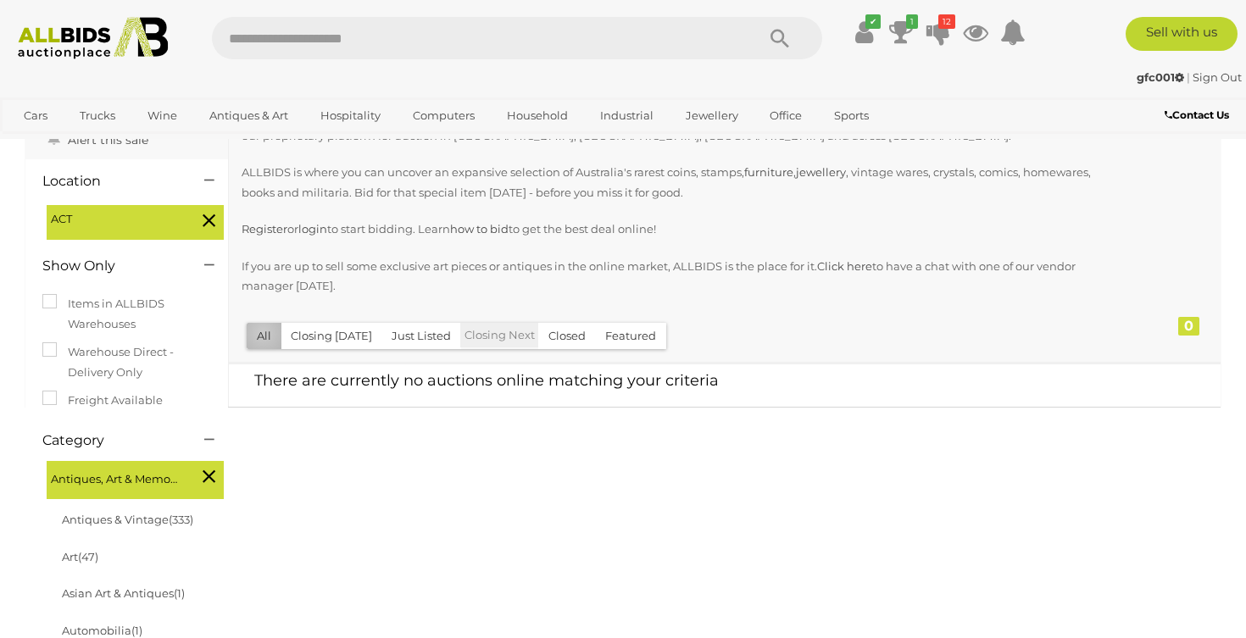
click at [263, 330] on button "All" at bounding box center [264, 336] width 35 height 26
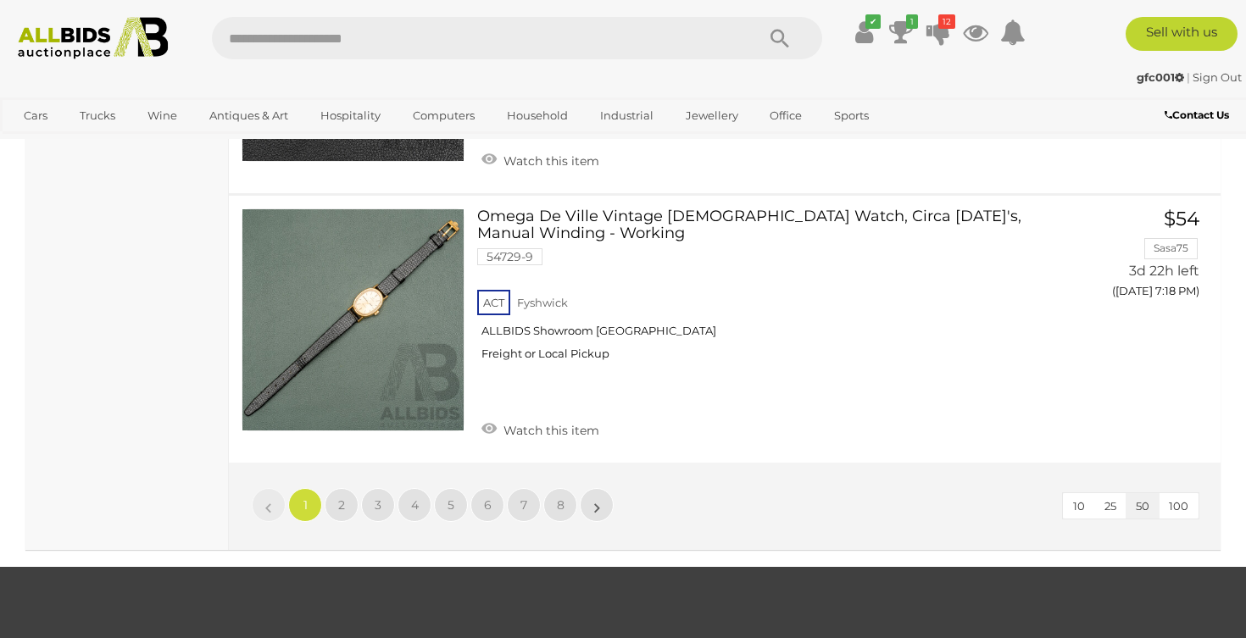
scroll to position [13041, 0]
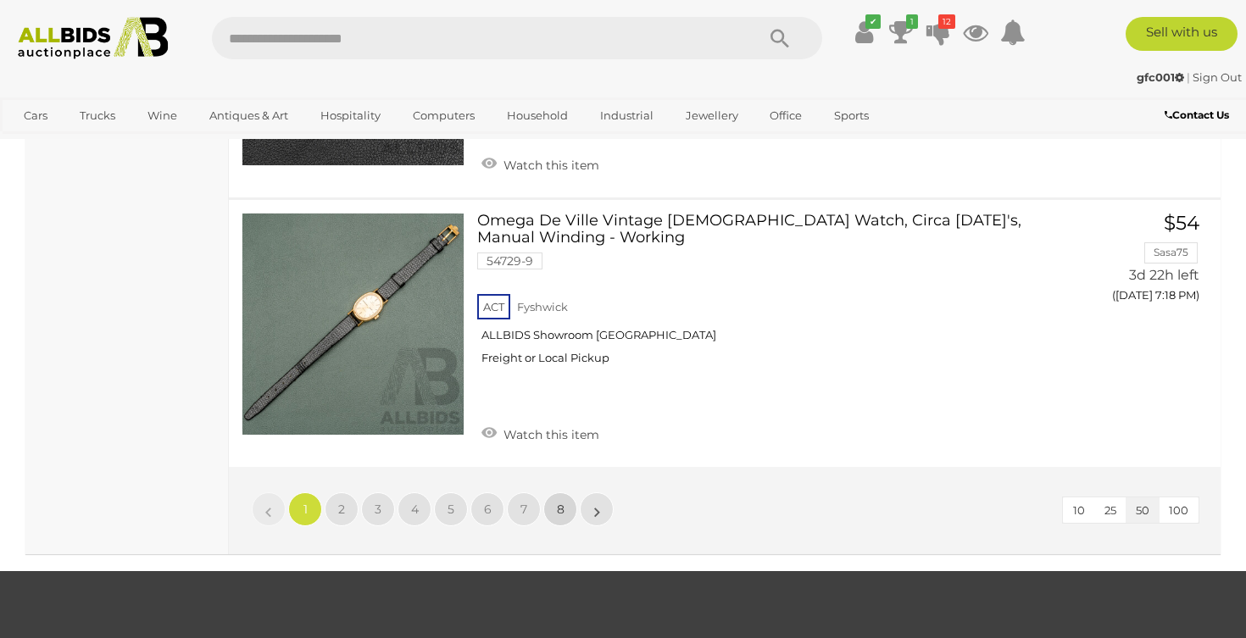
click at [557, 502] on span "8" at bounding box center [561, 509] width 8 height 15
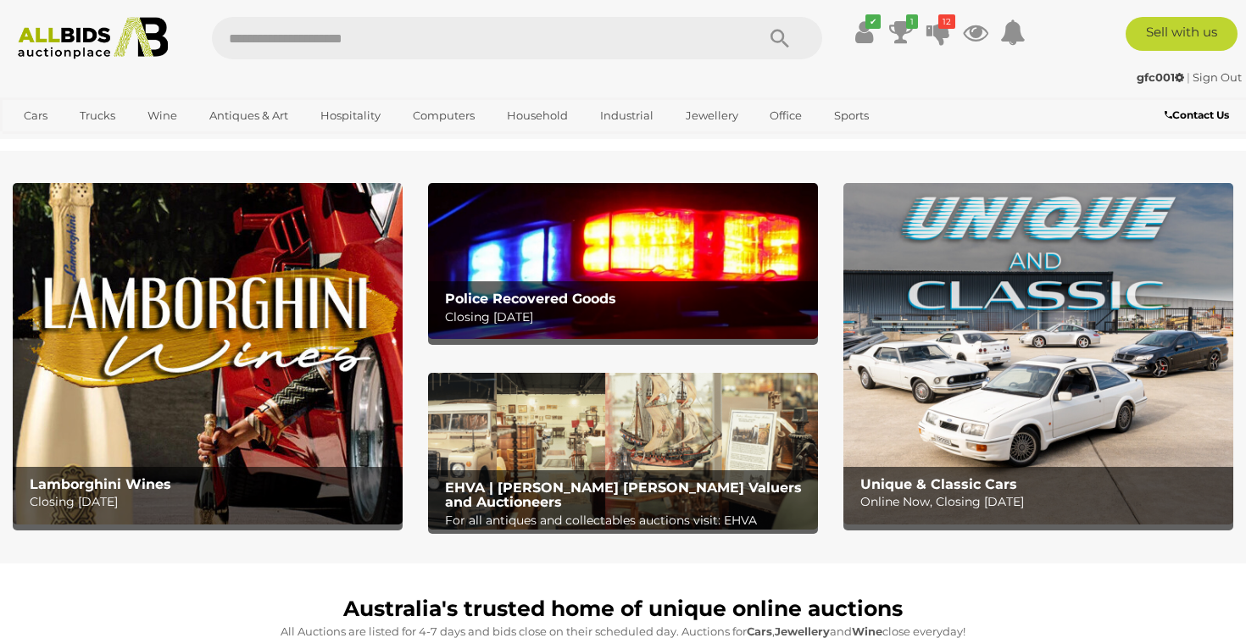
click at [480, 43] on input "text" at bounding box center [475, 38] width 526 height 42
type input "*****"
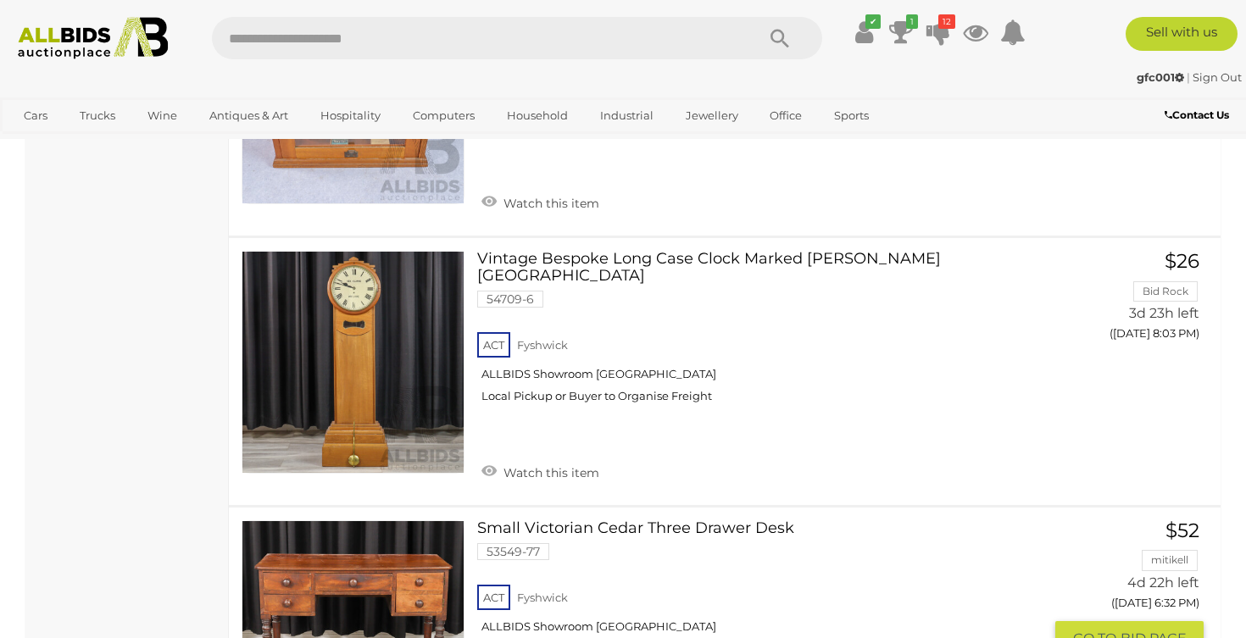
scroll to position [1017, 0]
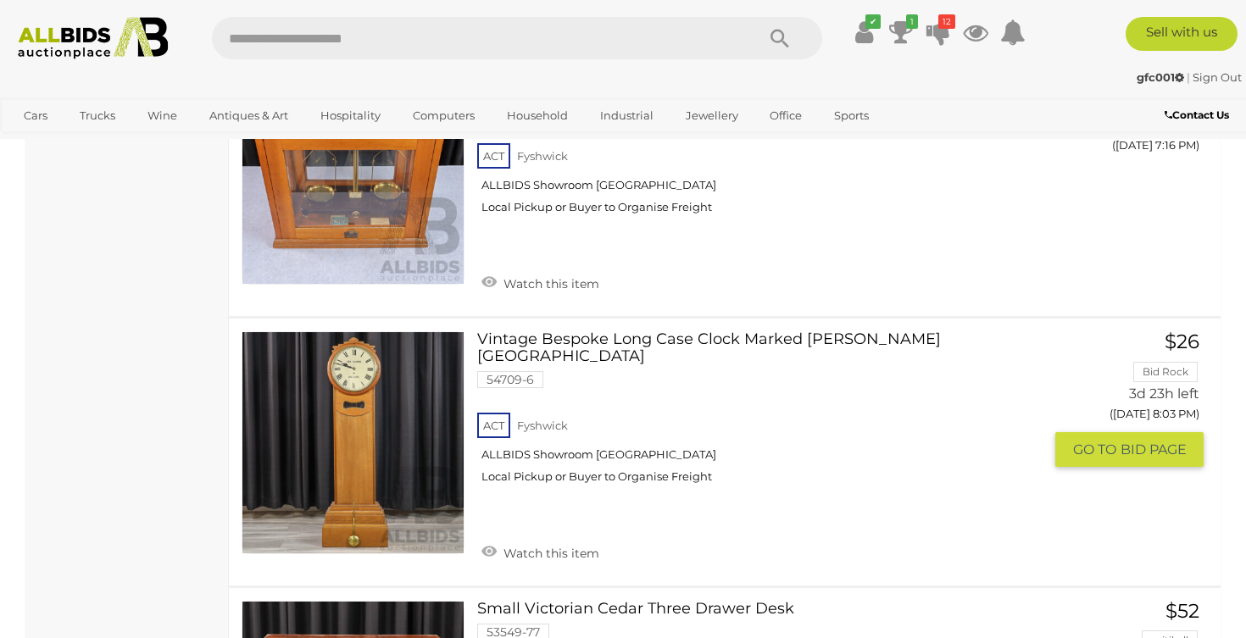
click at [365, 386] on link at bounding box center [353, 442] width 223 height 223
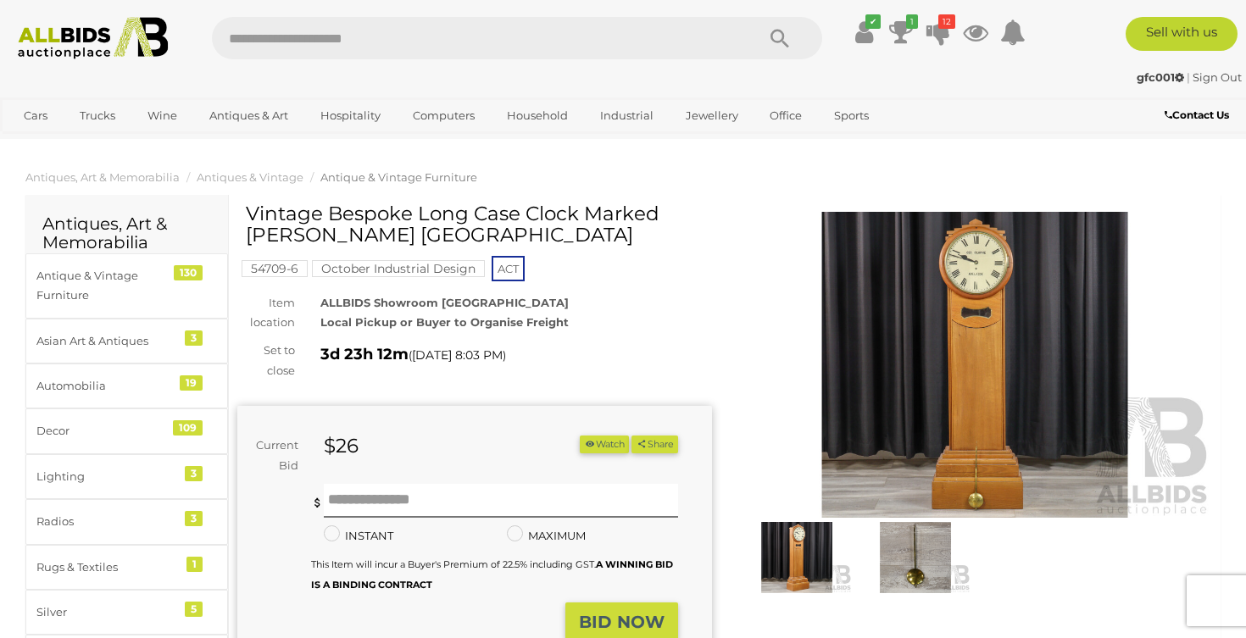
click at [959, 297] on img at bounding box center [974, 365] width 475 height 306
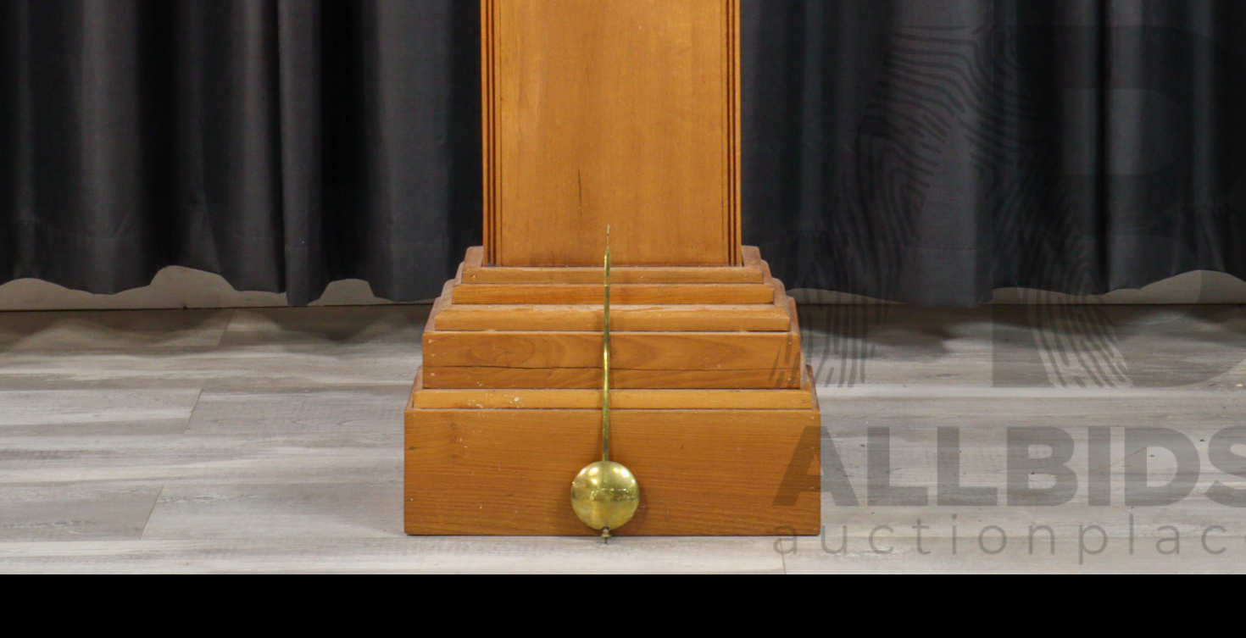
scroll to position [229, 0]
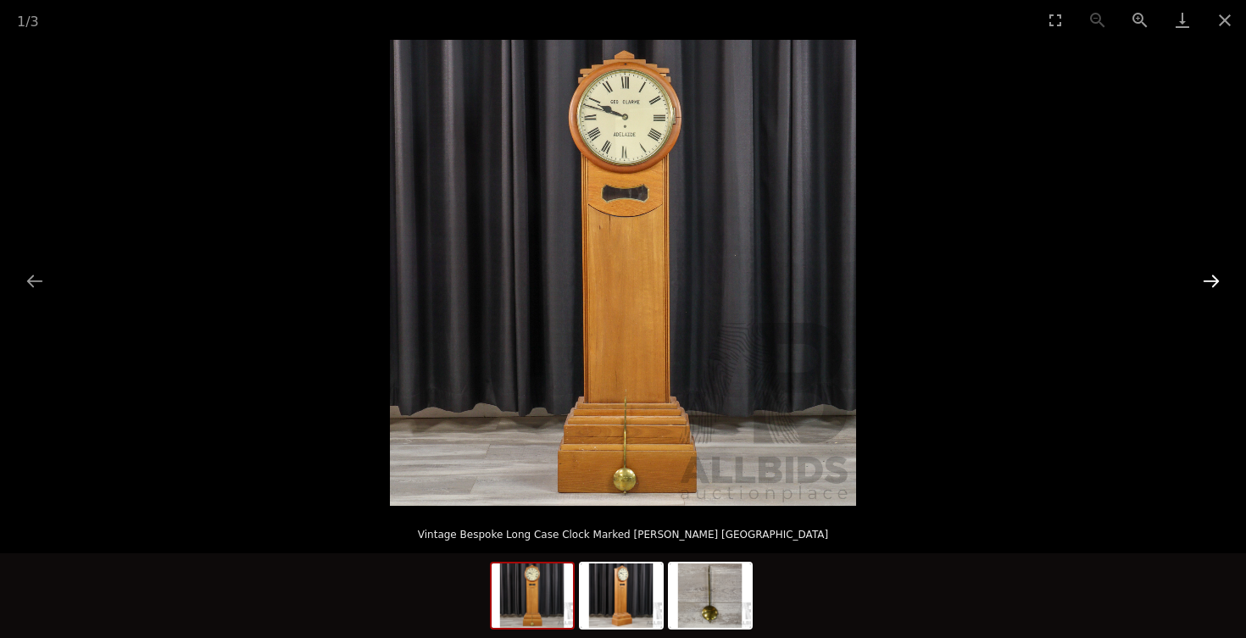
click at [1213, 280] on button "Next slide" at bounding box center [1211, 280] width 36 height 33
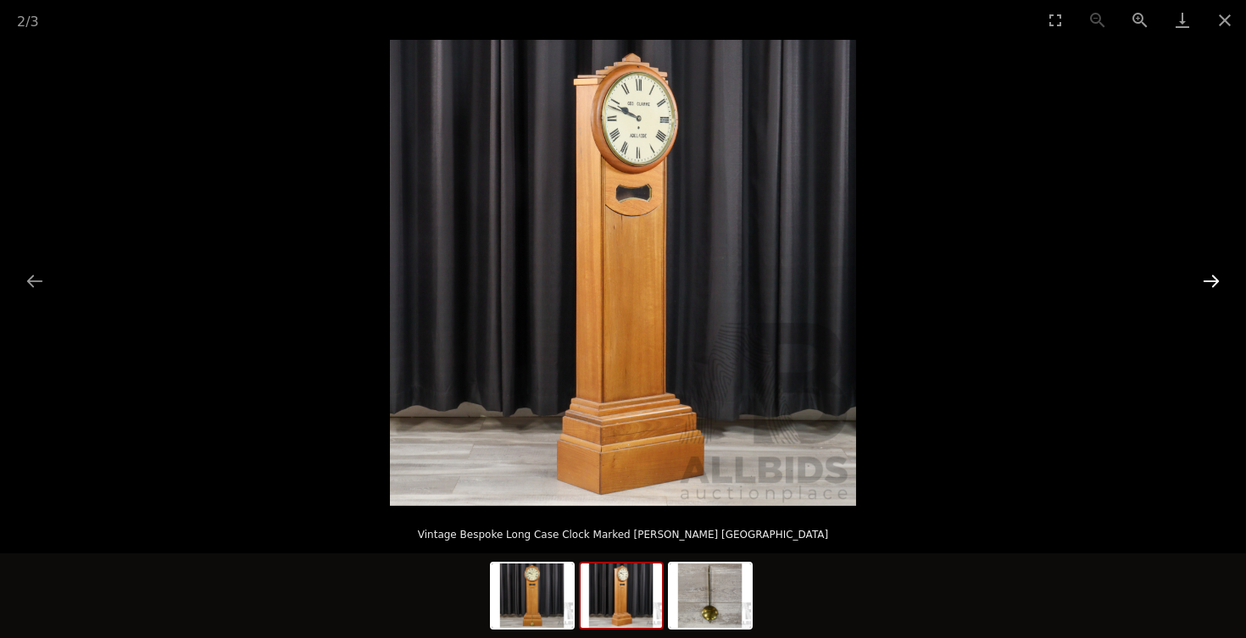
click at [1213, 280] on button "Next slide" at bounding box center [1211, 280] width 36 height 33
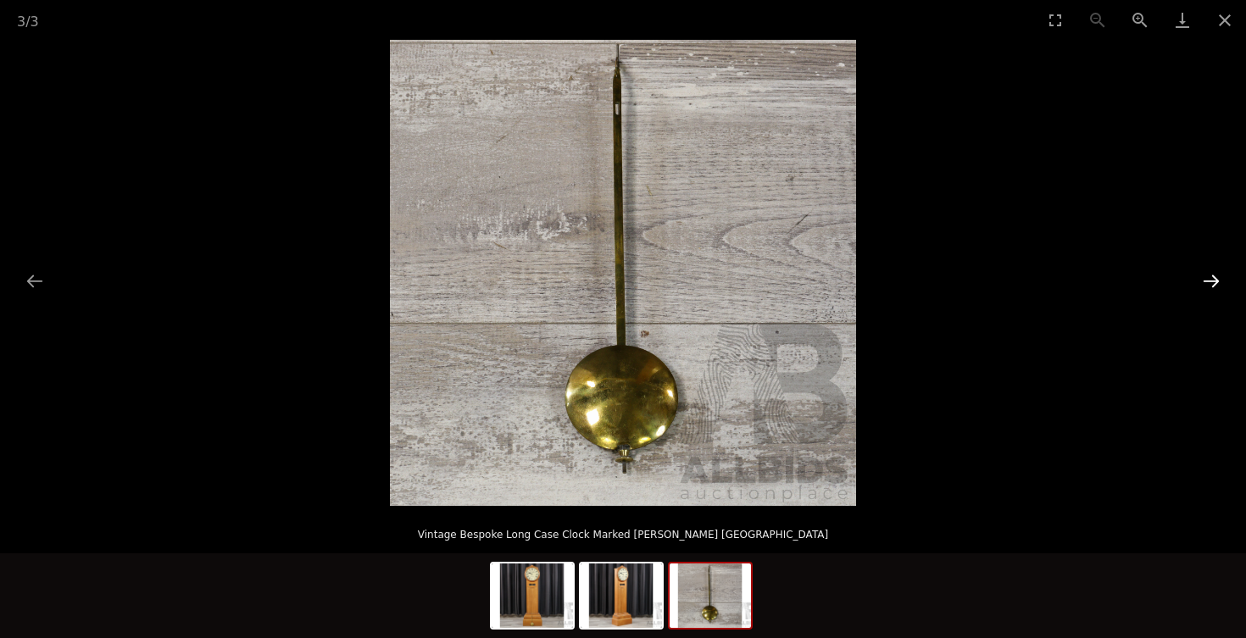
click at [1213, 280] on button "Next slide" at bounding box center [1211, 280] width 36 height 33
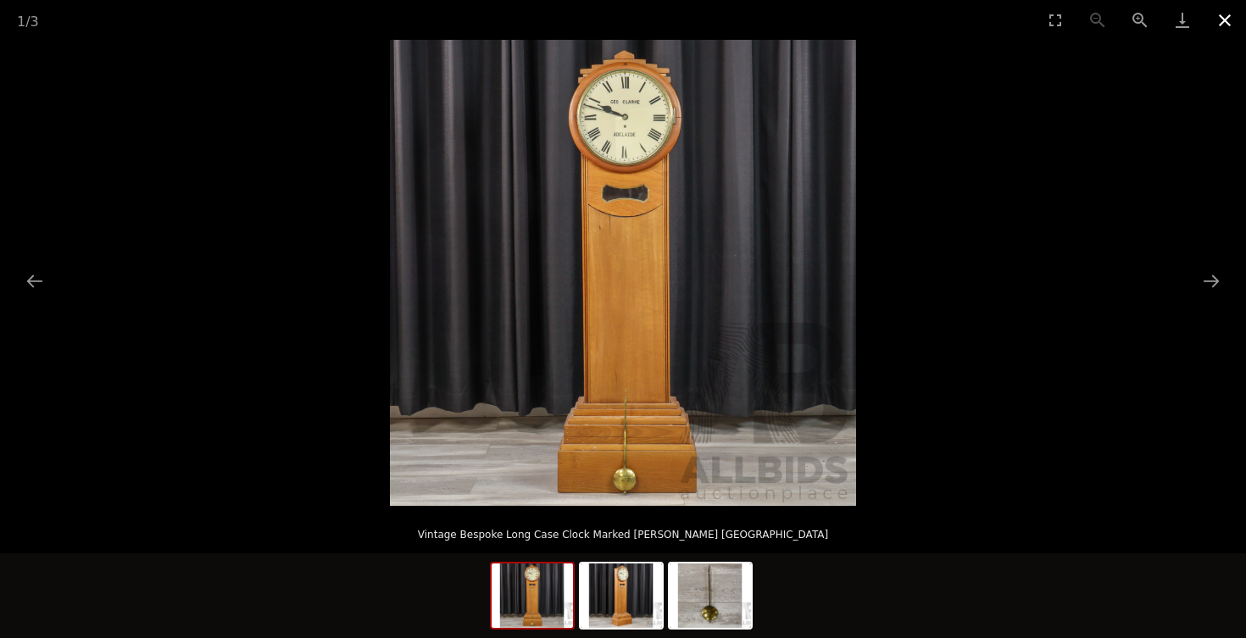
click at [1225, 22] on button "Close gallery" at bounding box center [1224, 20] width 42 height 40
